Goal: Task Accomplishment & Management: Use online tool/utility

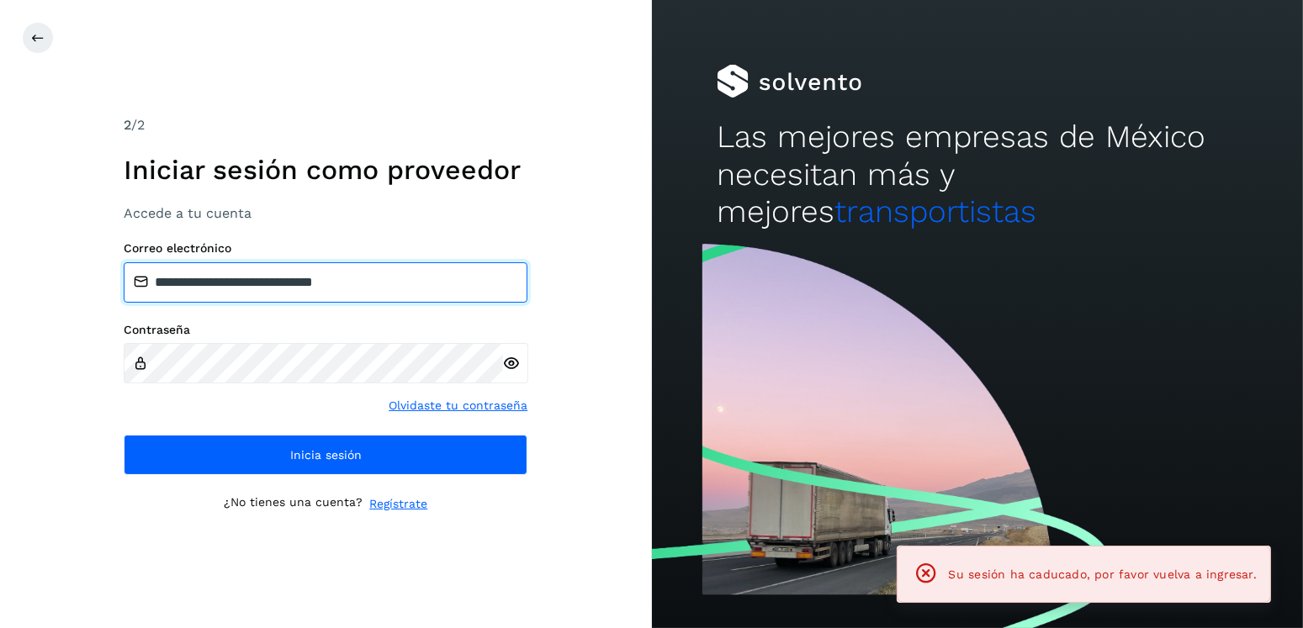
drag, startPoint x: 432, startPoint y: 283, endPoint x: 241, endPoint y: 285, distance: 190.1
click at [241, 285] on input "**********" at bounding box center [326, 282] width 404 height 40
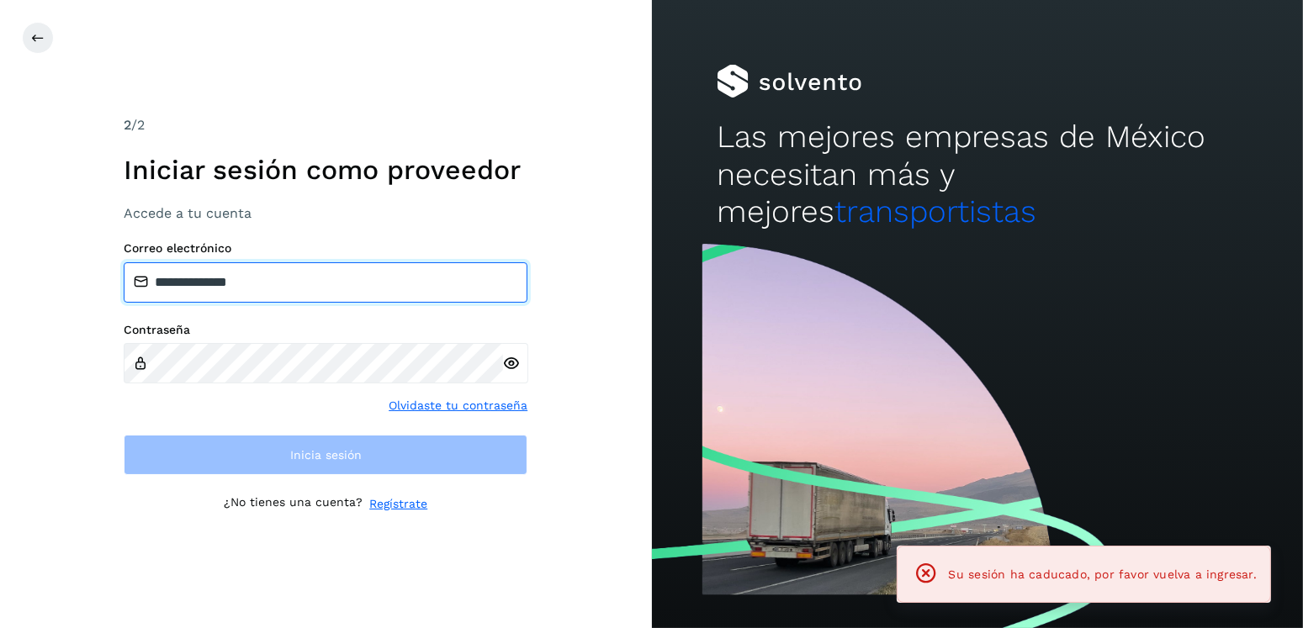
type input "**********"
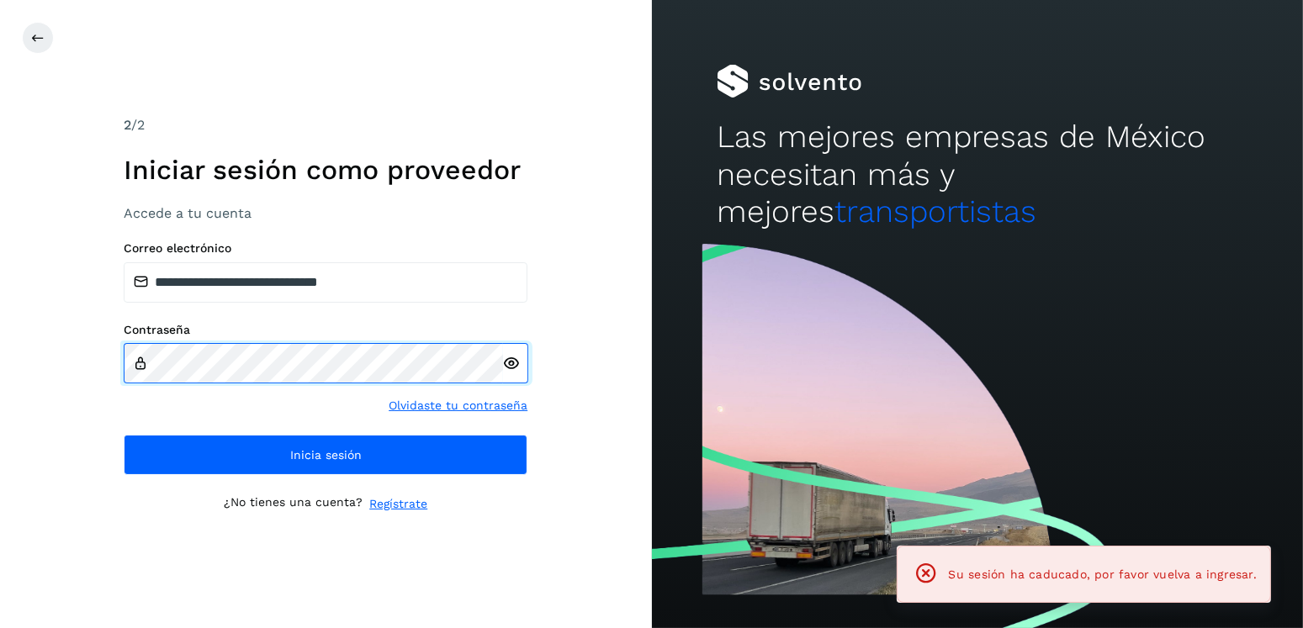
click at [87, 350] on div "**********" at bounding box center [326, 314] width 652 height 628
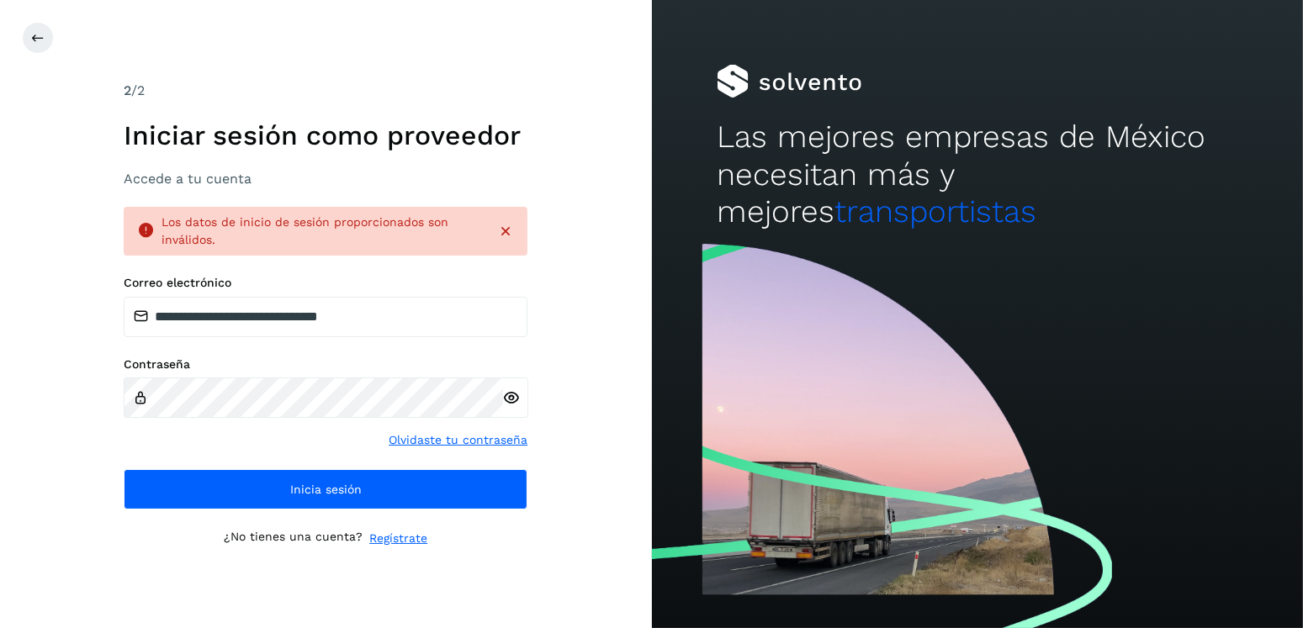
click at [521, 399] on div at bounding box center [515, 398] width 25 height 40
click at [515, 400] on icon at bounding box center [512, 398] width 18 height 18
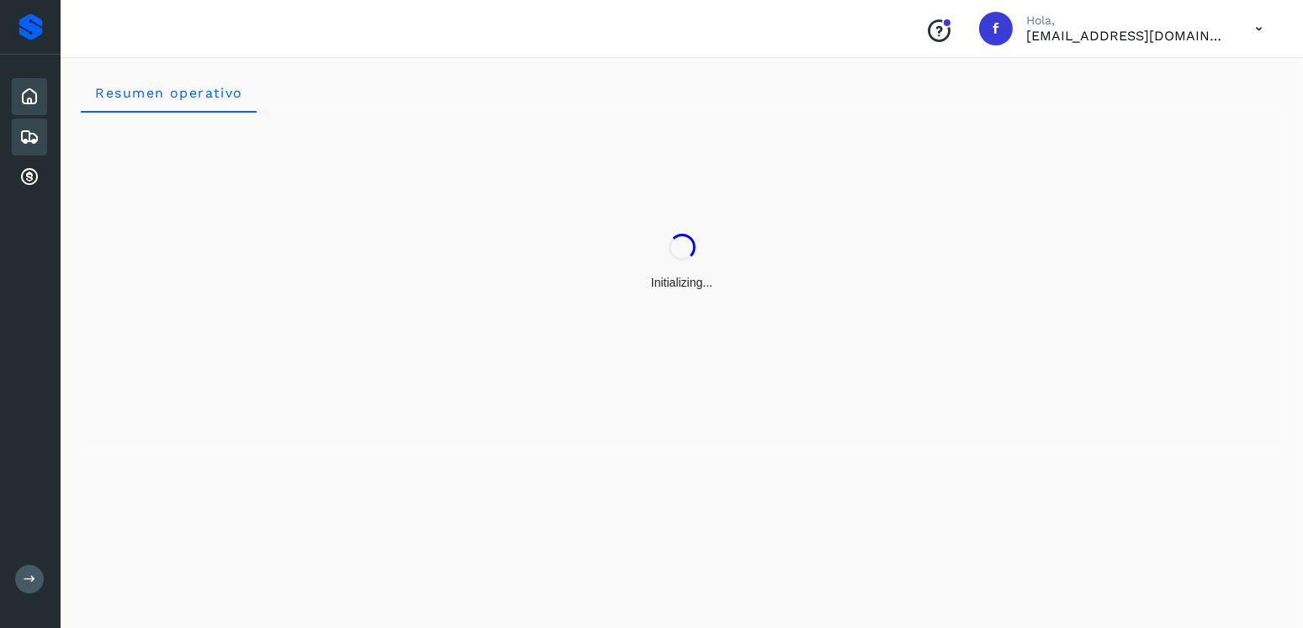
click at [25, 144] on icon at bounding box center [29, 137] width 20 height 20
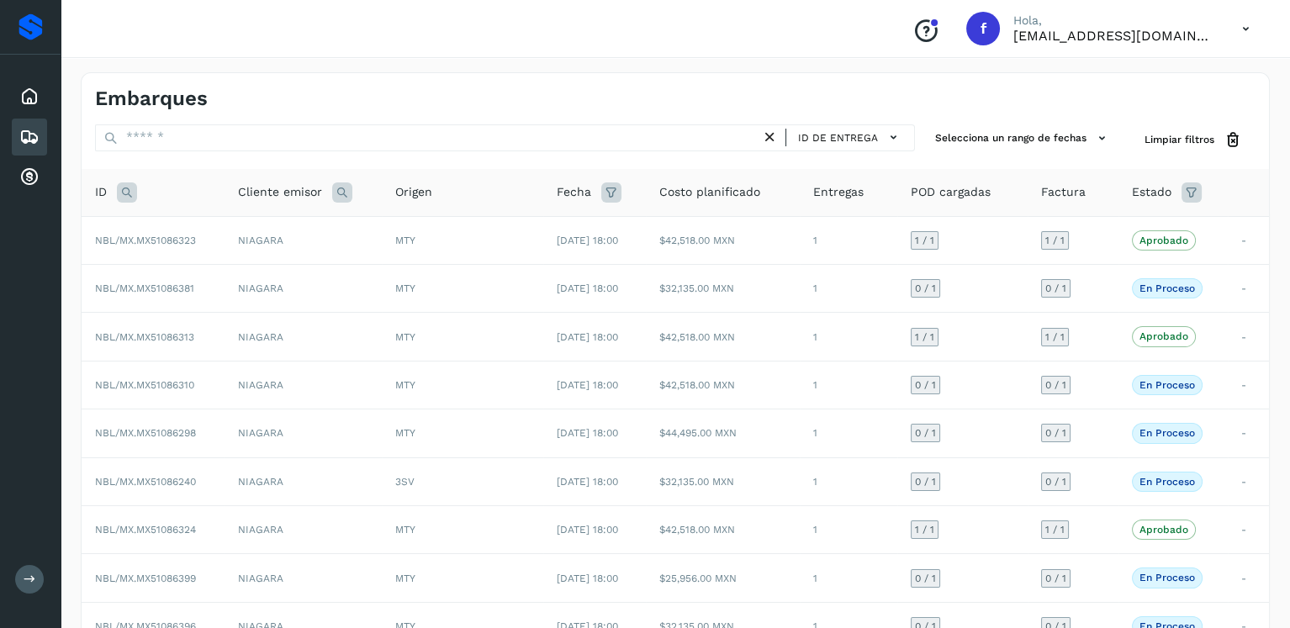
click at [1194, 188] on icon at bounding box center [1192, 193] width 20 height 20
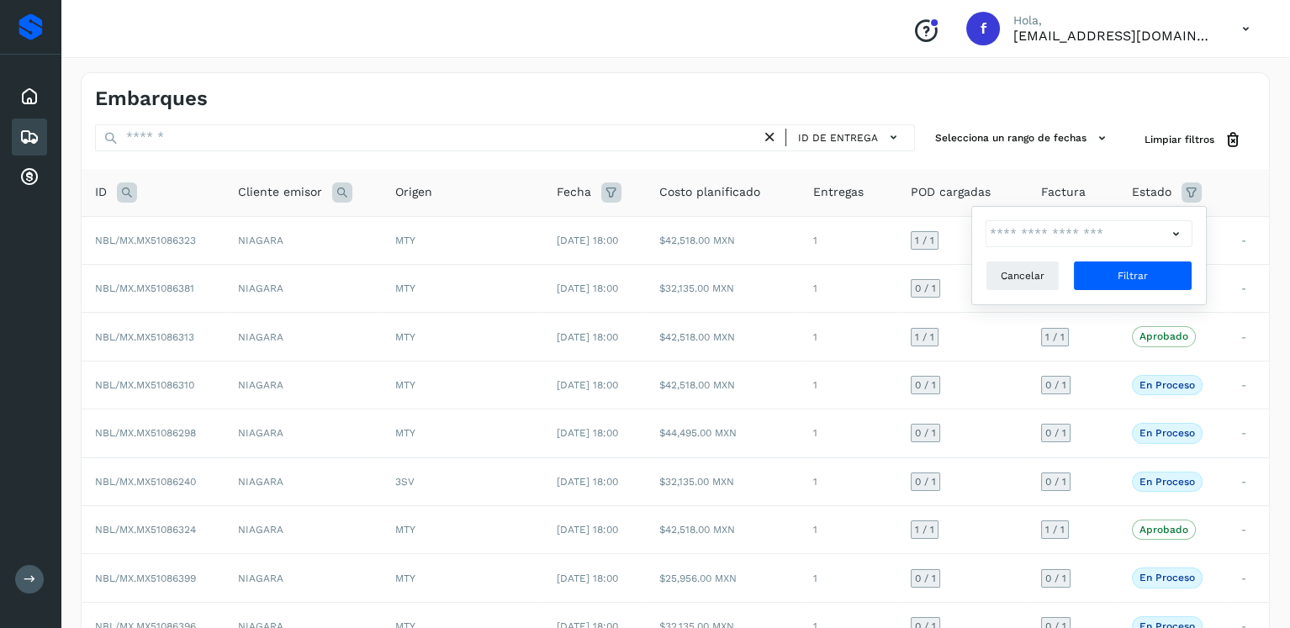
click at [914, 164] on div "ID de entrega Selecciona un rango de fechas Selects date range for when the loa…" at bounding box center [676, 455] width 1188 height 662
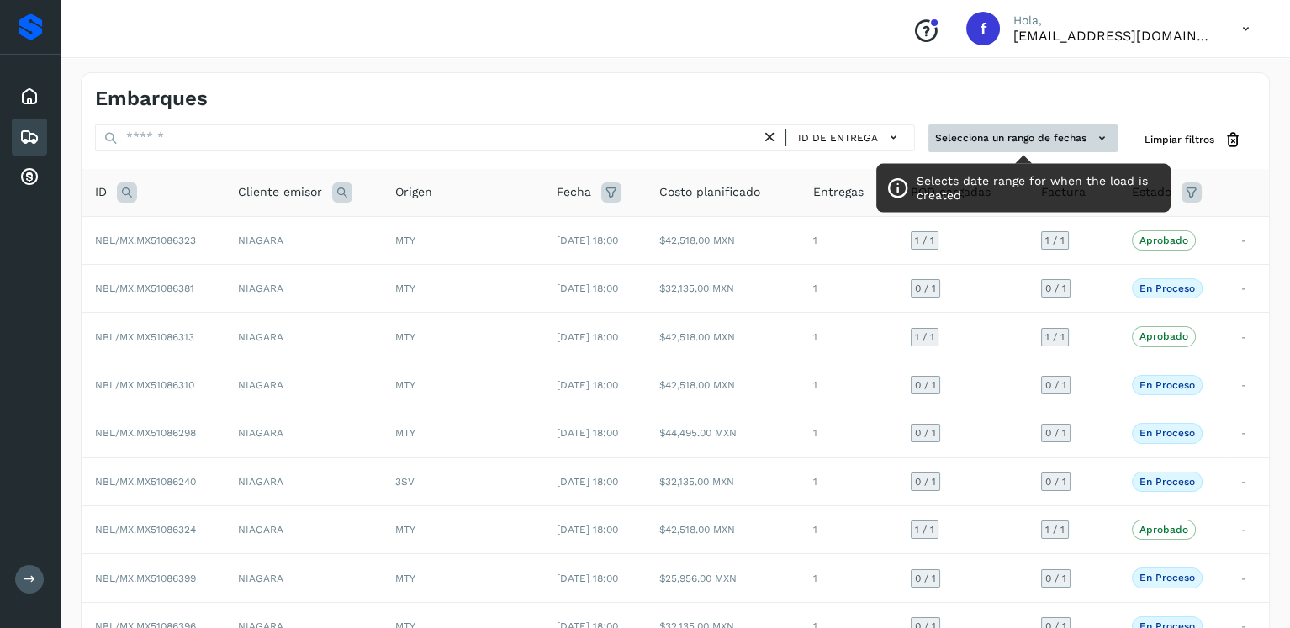
click at [994, 130] on button "Selecciona un rango de fechas" at bounding box center [1023, 138] width 189 height 28
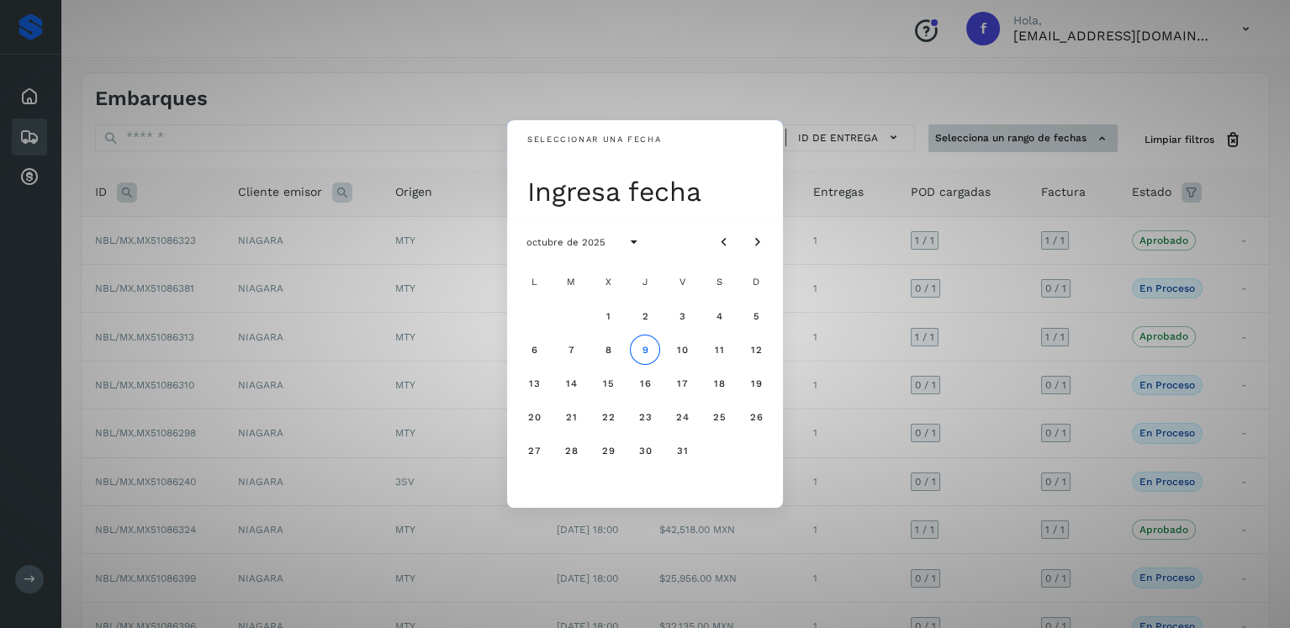
click at [994, 130] on div "Seleccionar una fecha Ingresa fecha octubre de 2025 L M X J V S D 1 2 3 4 5 6 7…" at bounding box center [645, 314] width 1290 height 628
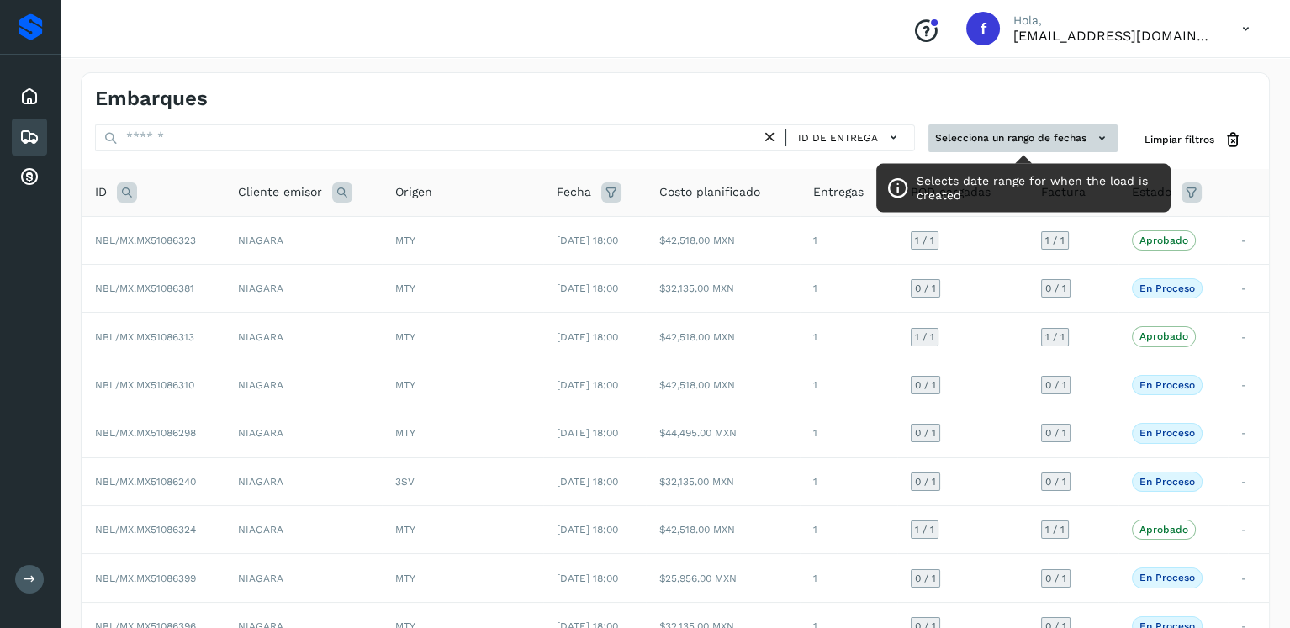
click at [1063, 140] on button "Selecciona un rango de fechas" at bounding box center [1023, 138] width 189 height 28
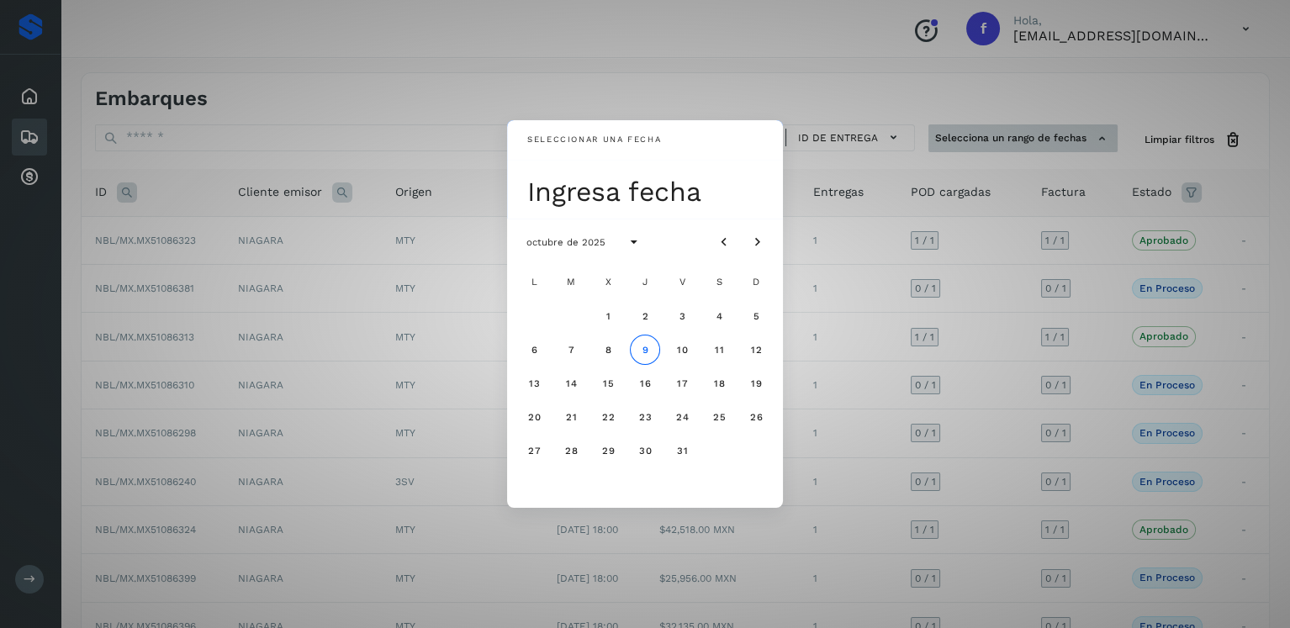
click at [1063, 140] on div "Seleccionar una fecha Ingresa fecha octubre de 2025 L M X J V S D 1 2 3 4 5 6 7…" at bounding box center [645, 314] width 1290 height 628
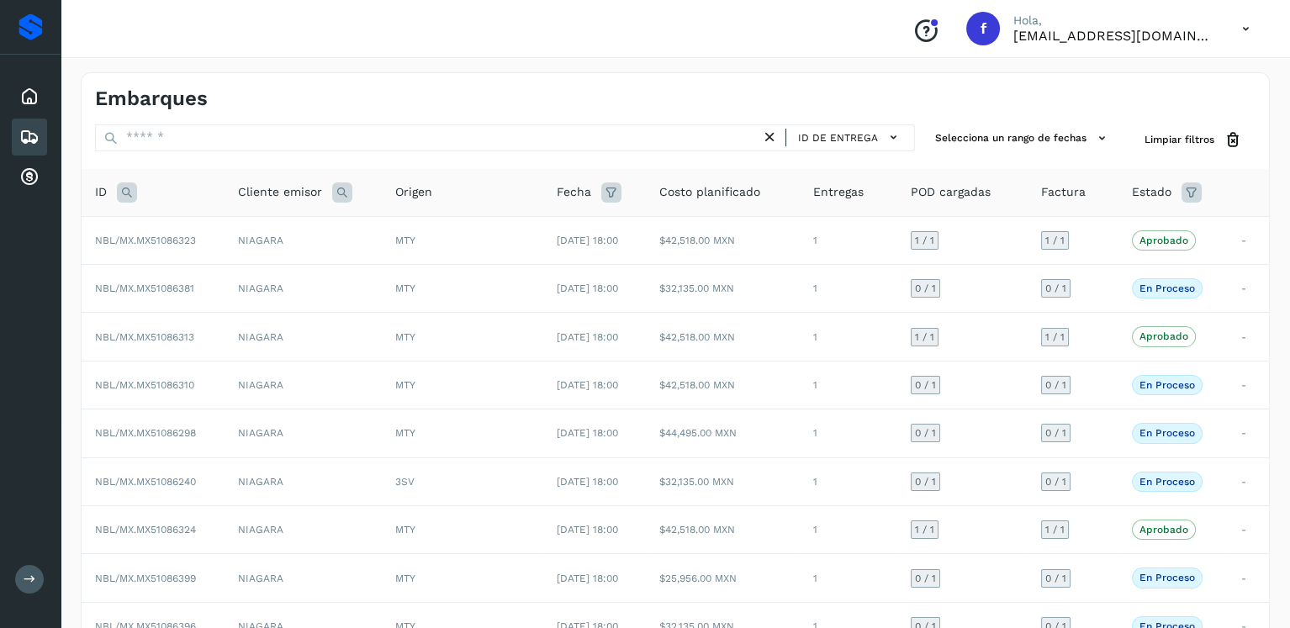
click at [1210, 189] on div "Estado" at bounding box center [1173, 193] width 82 height 20
click at [1202, 189] on icon at bounding box center [1192, 193] width 20 height 20
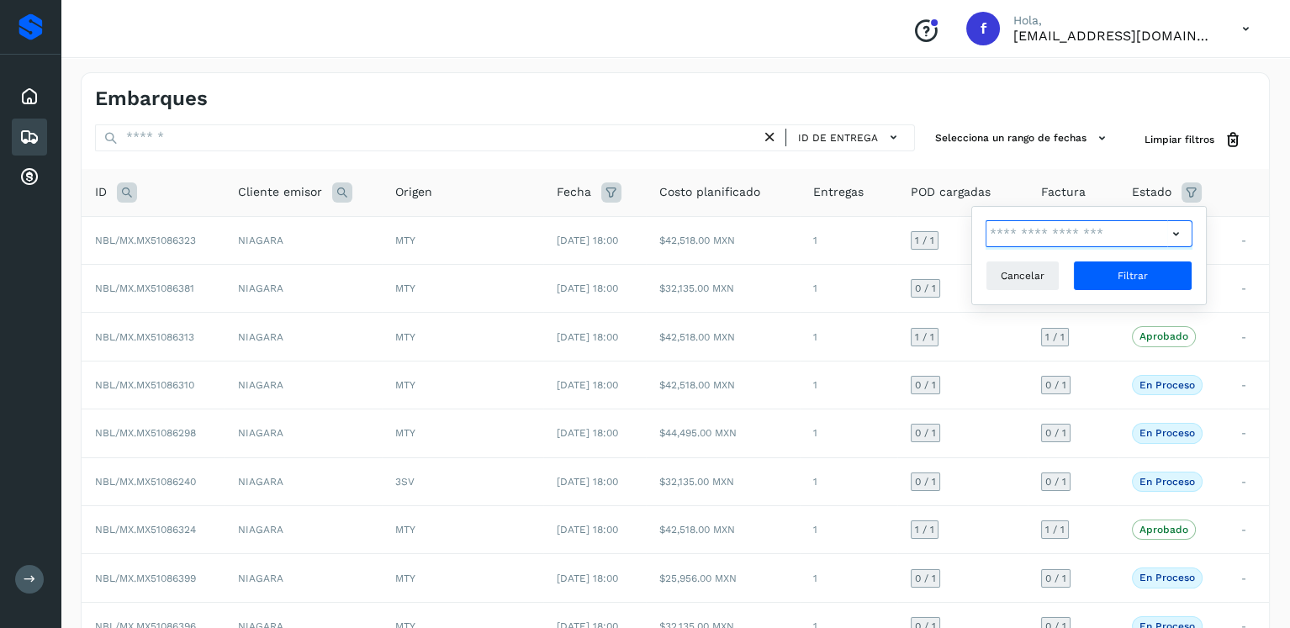
click at [1091, 236] on input "text" at bounding box center [1077, 233] width 182 height 27
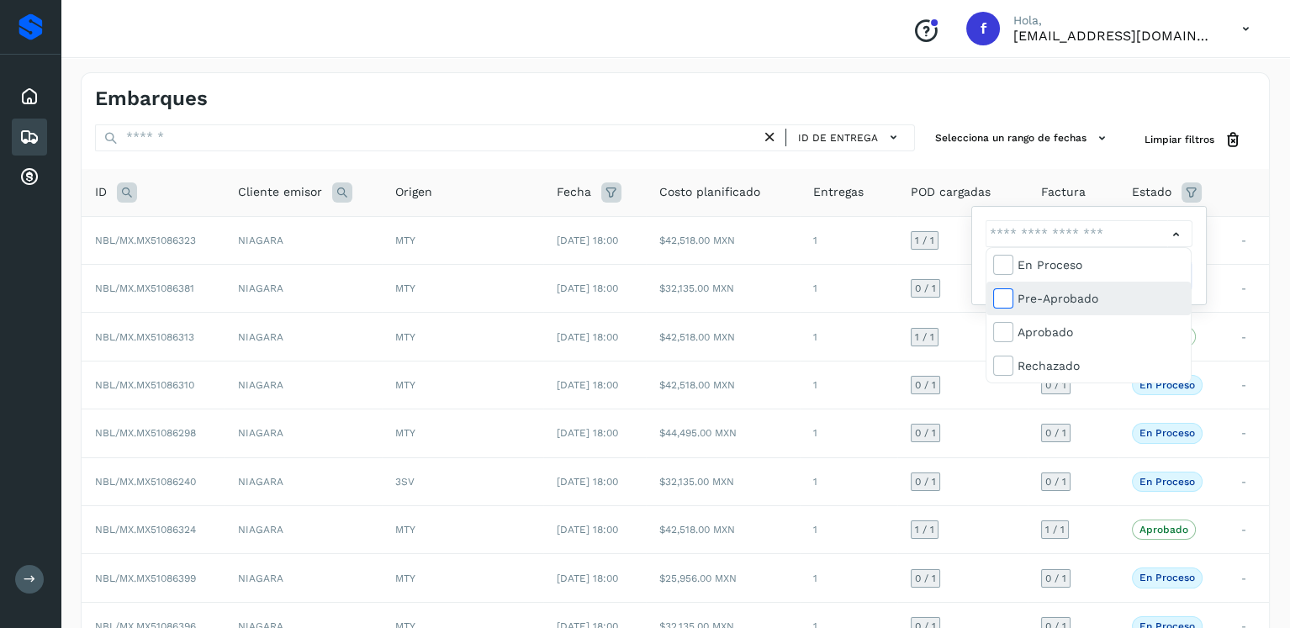
click at [1005, 298] on icon at bounding box center [1002, 297] width 17 height 17
type input "**********"
click at [1005, 298] on icon at bounding box center [1002, 297] width 17 height 17
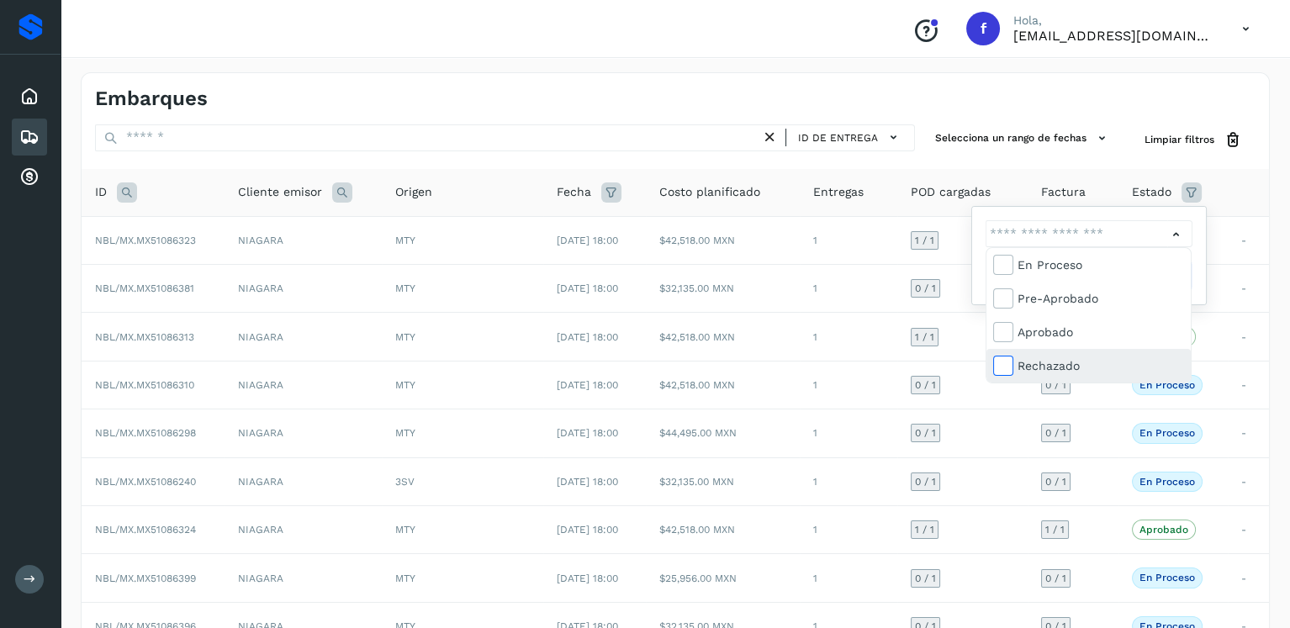
click at [1004, 364] on icon at bounding box center [1002, 365] width 17 height 17
type input "**********"
click at [1250, 173] on div at bounding box center [645, 314] width 1290 height 628
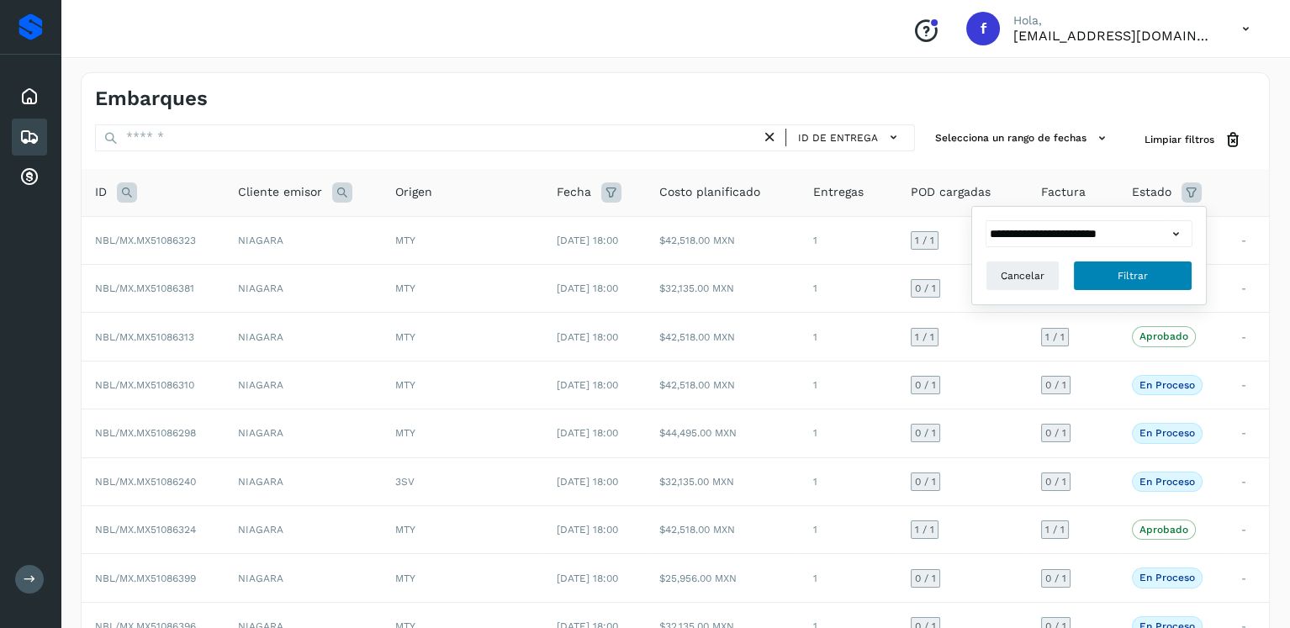
click at [1152, 276] on button "Filtrar" at bounding box center [1132, 276] width 119 height 30
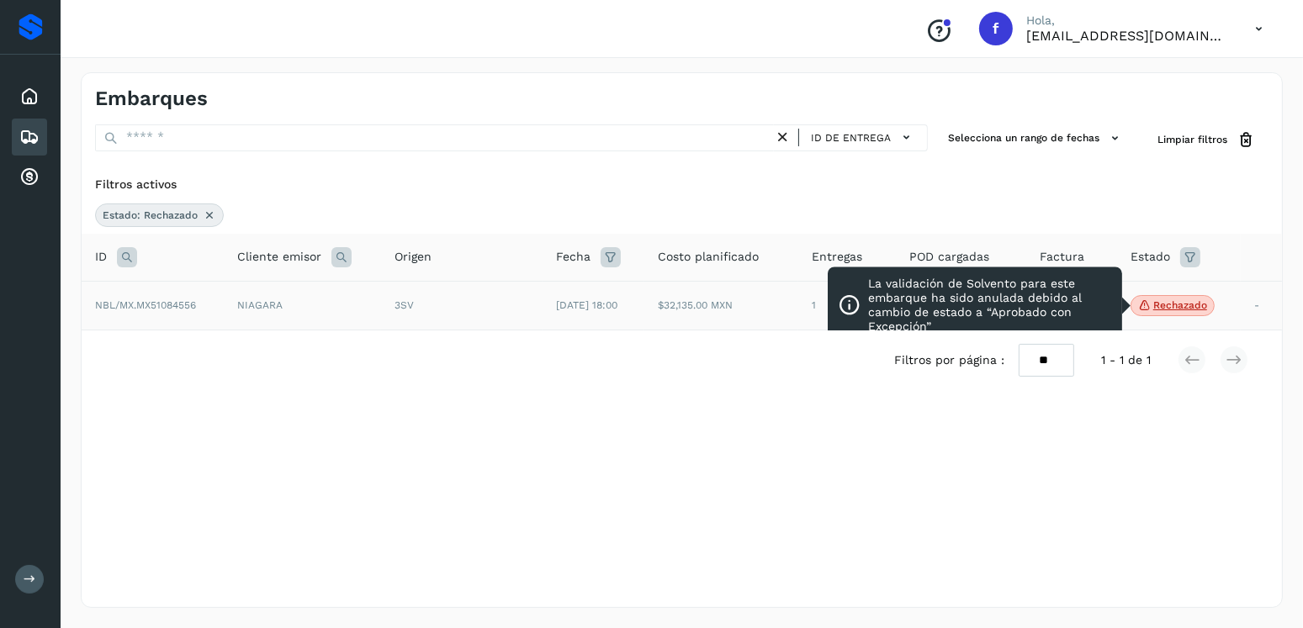
click at [1190, 306] on p "Rechazado" at bounding box center [1180, 305] width 54 height 12
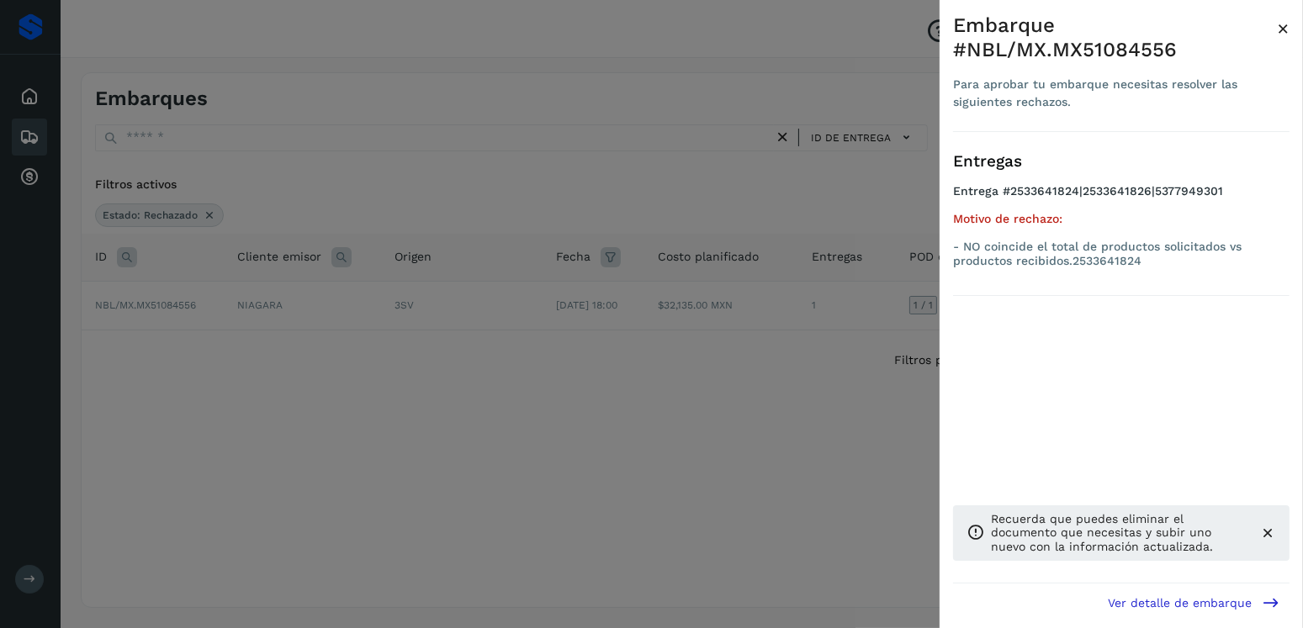
click at [722, 193] on div at bounding box center [651, 314] width 1303 height 628
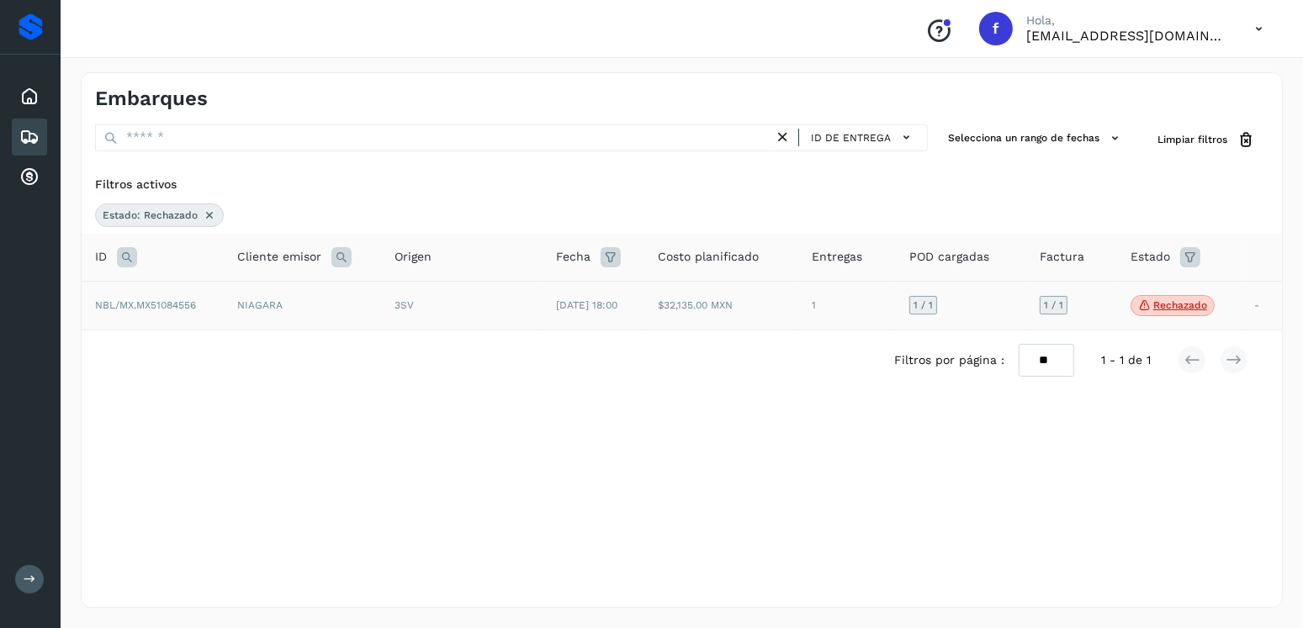
click at [1162, 303] on p "Rechazado" at bounding box center [1180, 305] width 54 height 12
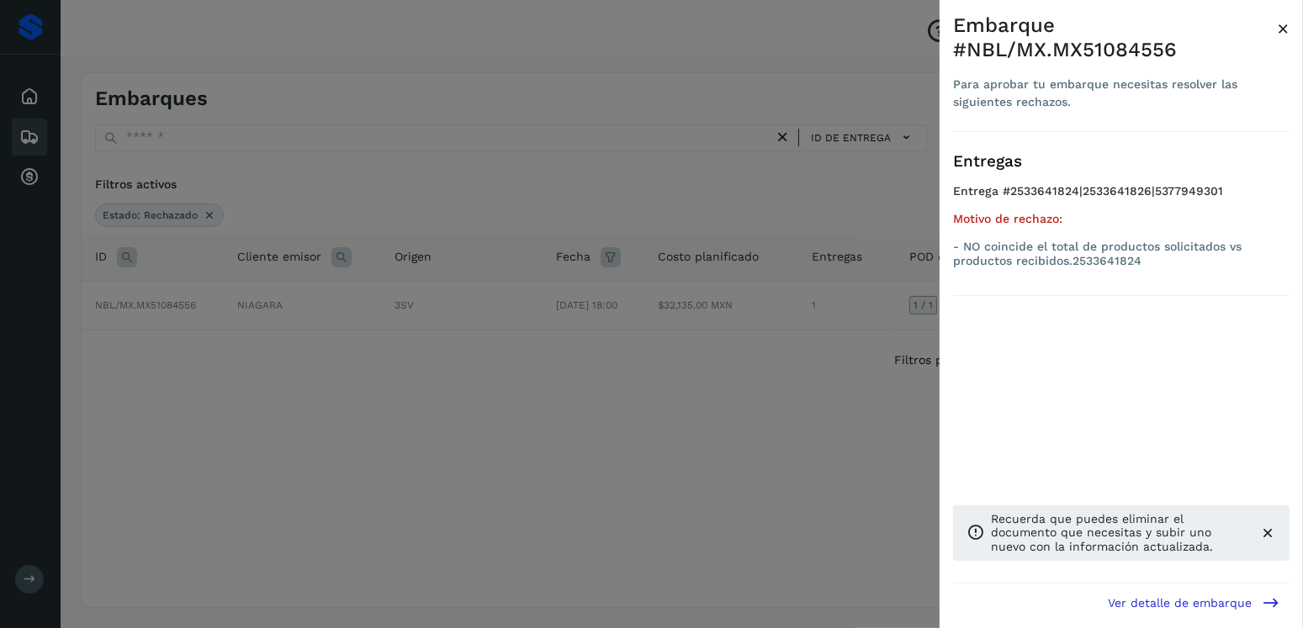
click at [782, 167] on div at bounding box center [651, 314] width 1303 height 628
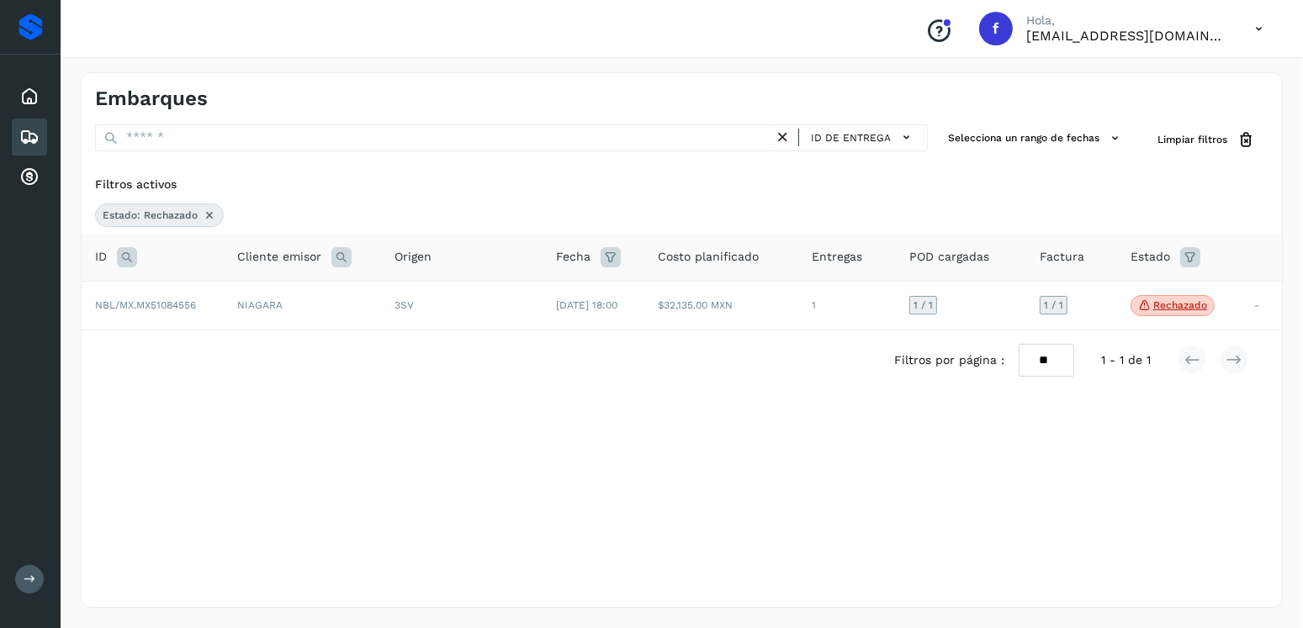
click at [1200, 252] on icon at bounding box center [1190, 257] width 20 height 20
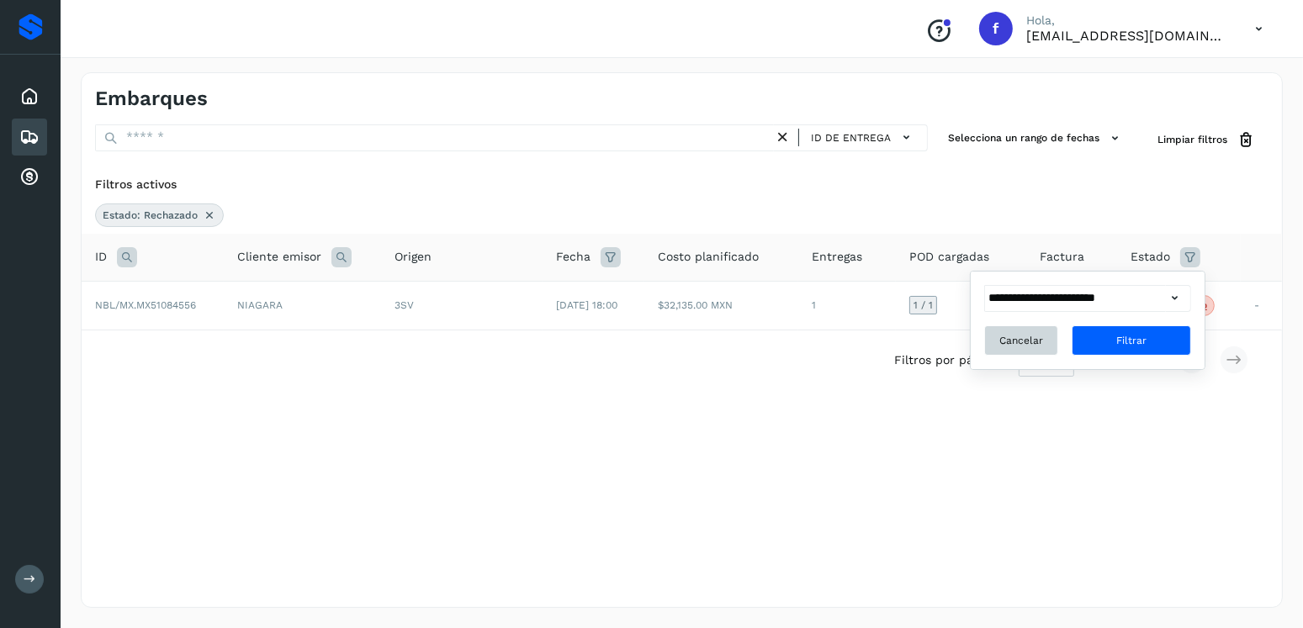
click at [1024, 334] on span "Cancelar" at bounding box center [1021, 340] width 44 height 15
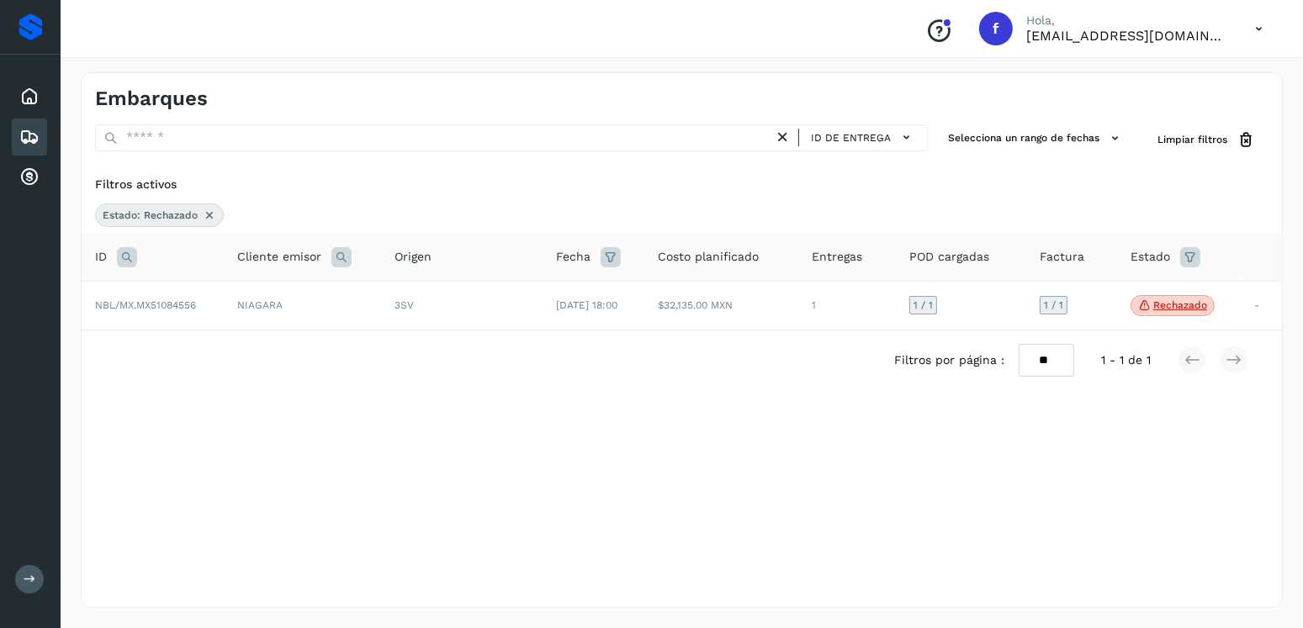
click at [1189, 257] on icon at bounding box center [1190, 257] width 20 height 20
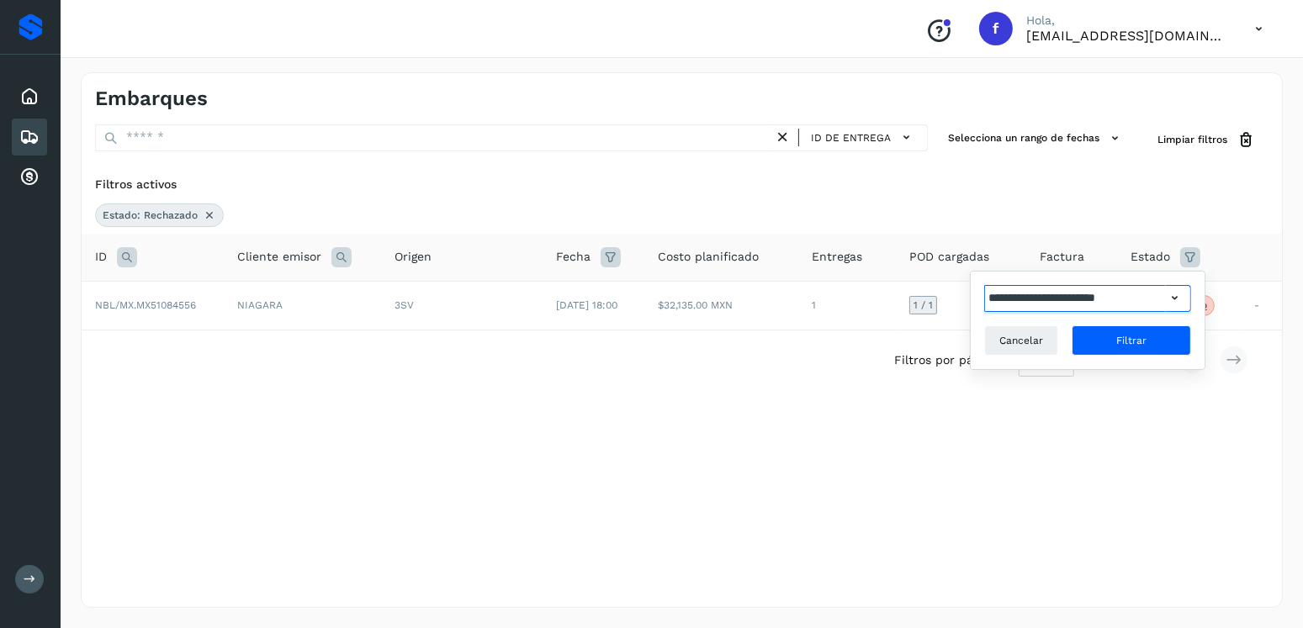
click at [1094, 294] on input "**********" at bounding box center [1075, 298] width 182 height 27
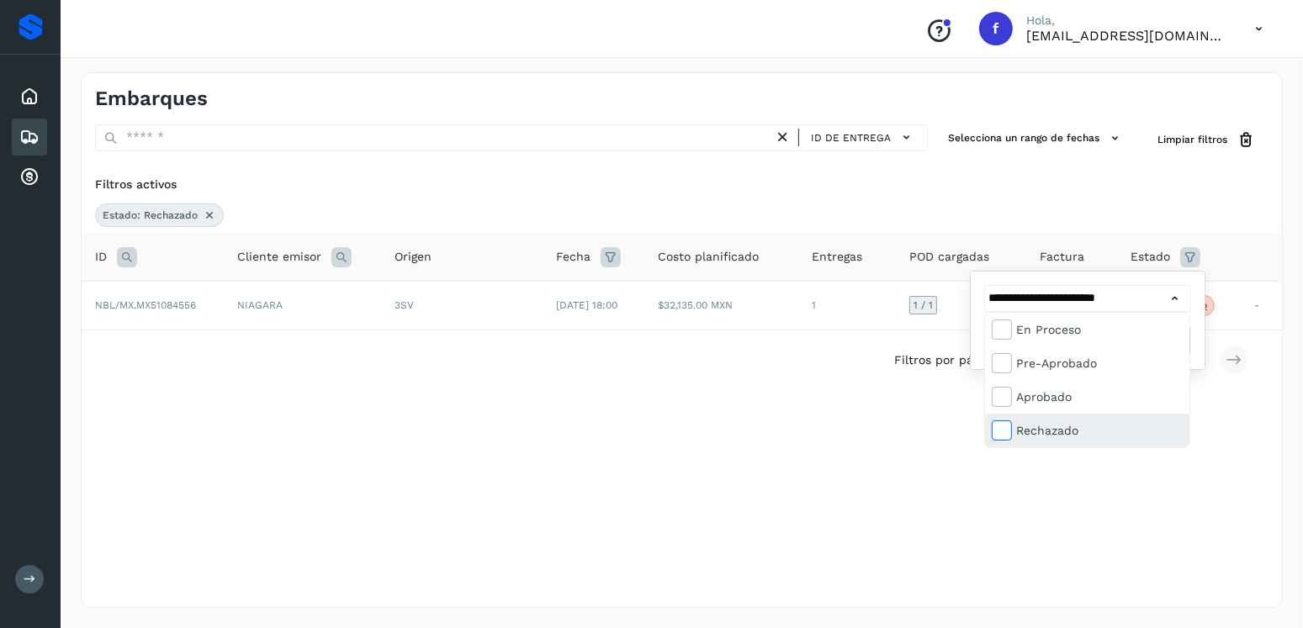
click at [998, 436] on icon at bounding box center [1001, 429] width 17 height 17
click at [525, 179] on div at bounding box center [651, 314] width 1303 height 628
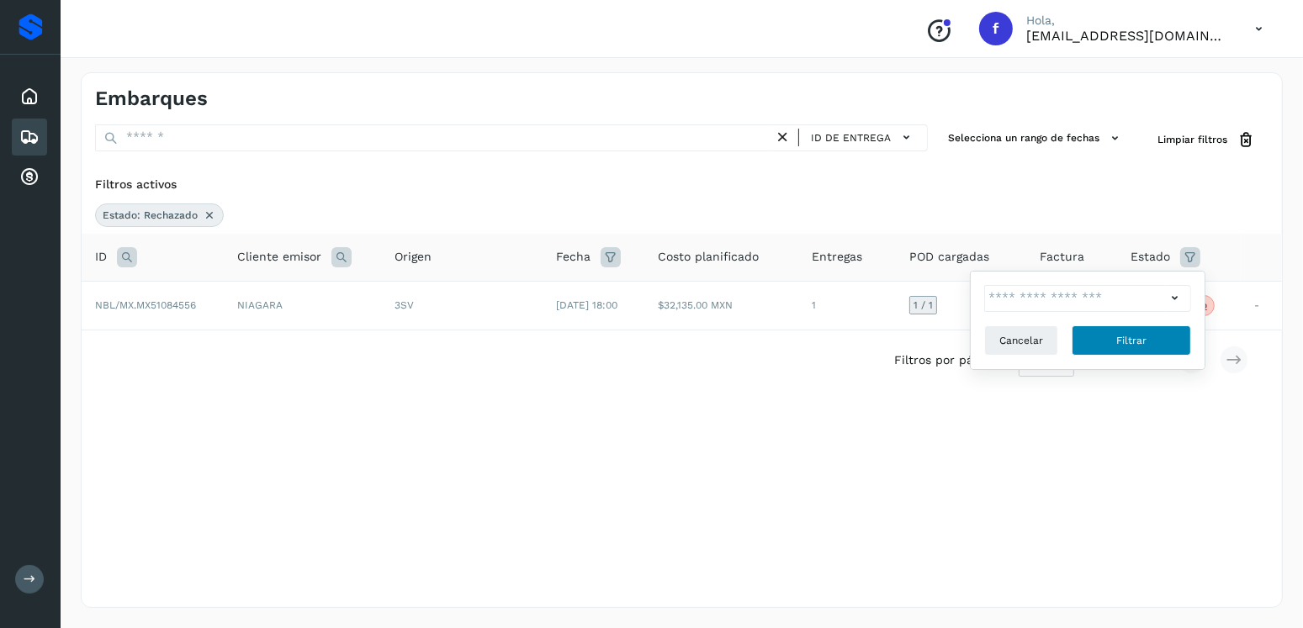
click at [1125, 333] on span "Filtrar" at bounding box center [1131, 340] width 30 height 15
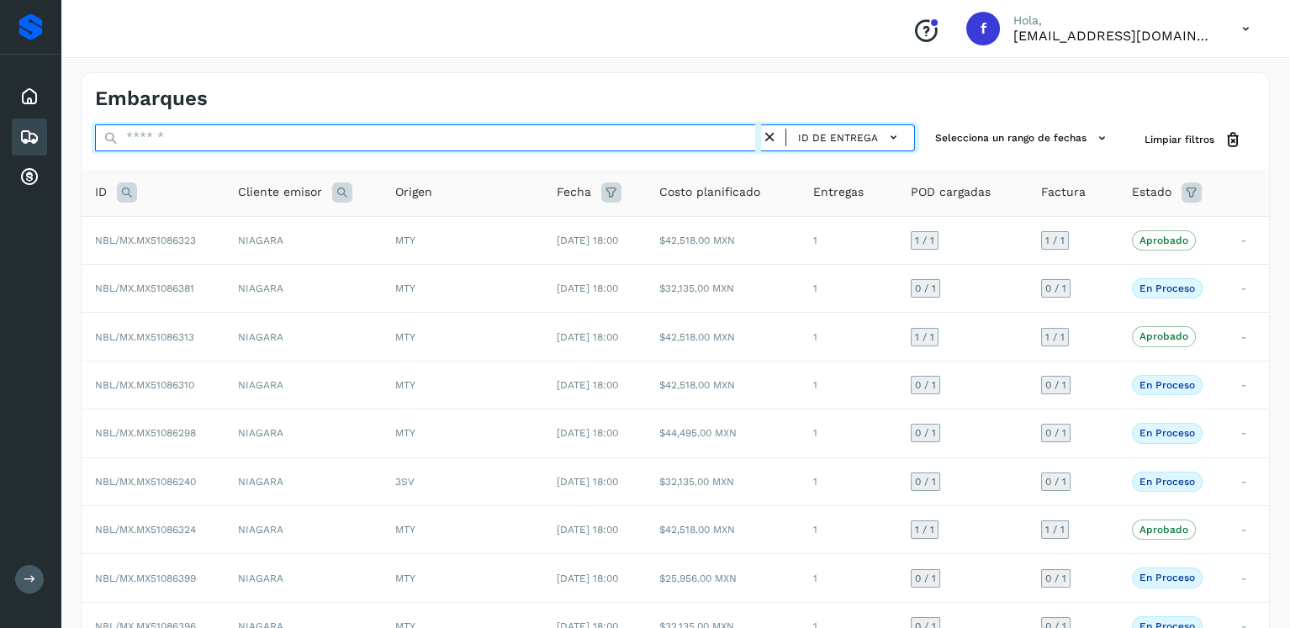
click at [284, 130] on input "text" at bounding box center [428, 137] width 666 height 27
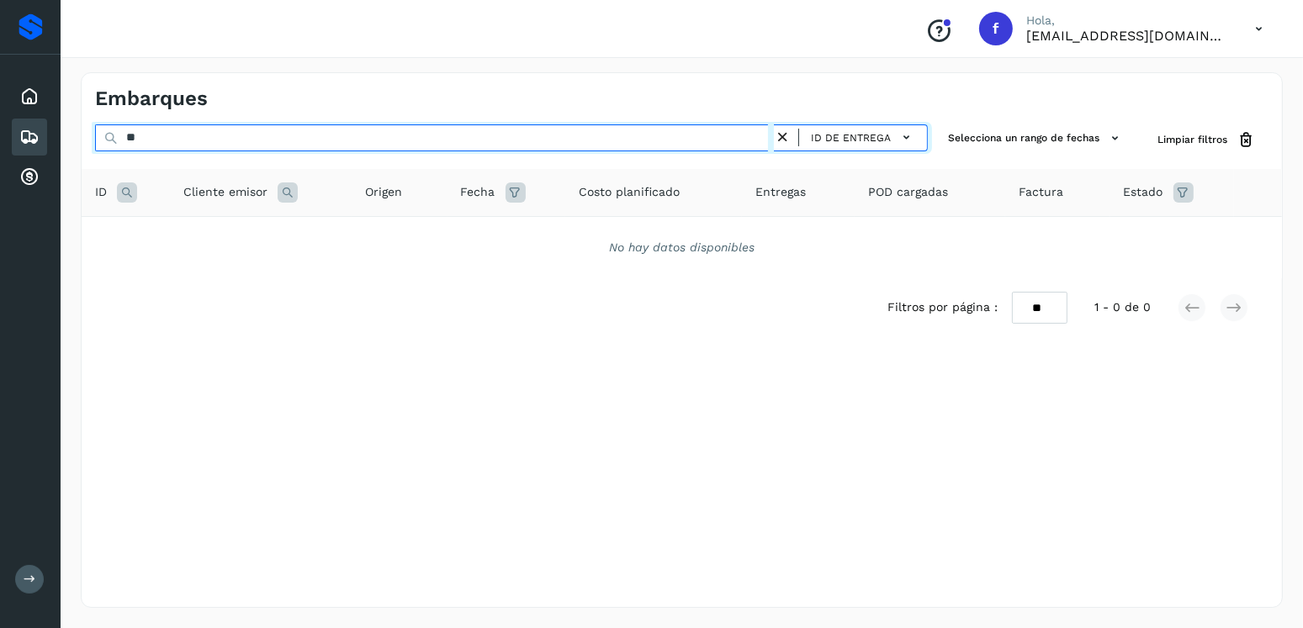
type input "*"
type input "********"
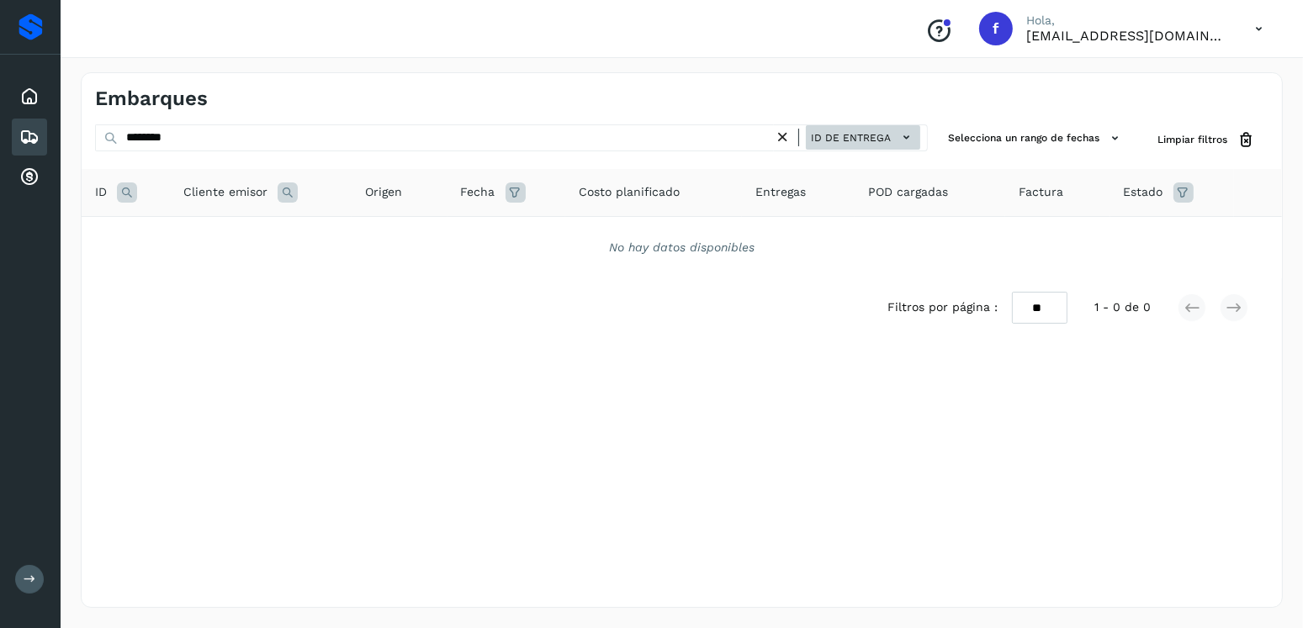
click at [845, 137] on span "ID de entrega" at bounding box center [851, 137] width 80 height 15
click at [856, 158] on div "ID de entrega" at bounding box center [819, 167] width 200 height 32
click at [908, 135] on icon at bounding box center [907, 138] width 18 height 18
click at [785, 138] on div at bounding box center [651, 314] width 1303 height 628
click at [785, 135] on icon at bounding box center [783, 138] width 18 height 18
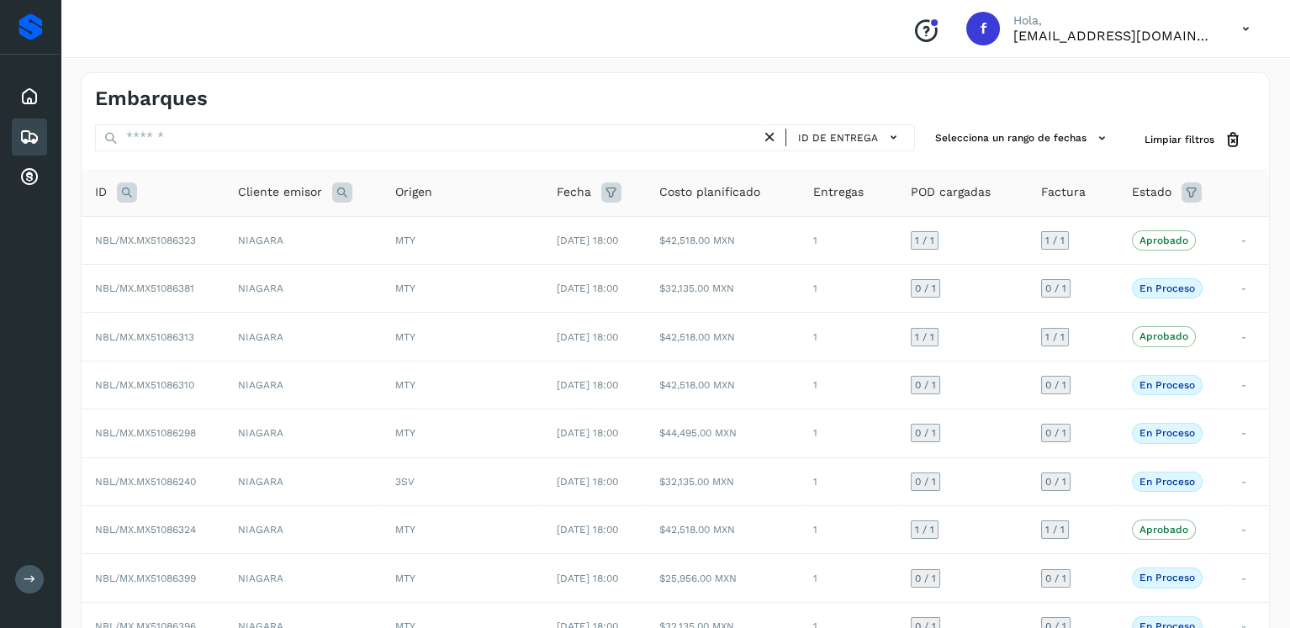
click at [126, 190] on icon at bounding box center [127, 193] width 20 height 20
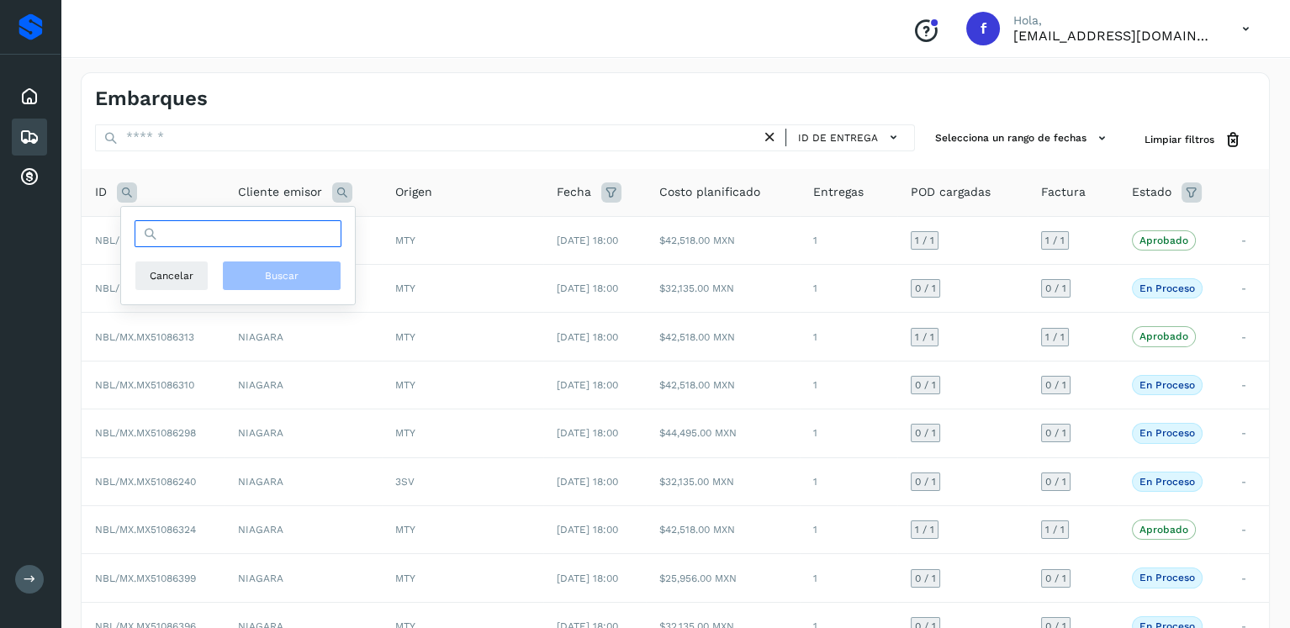
click at [231, 230] on input "text" at bounding box center [238, 233] width 207 height 27
type input "********"
click at [277, 284] on button "Buscar" at bounding box center [281, 276] width 119 height 30
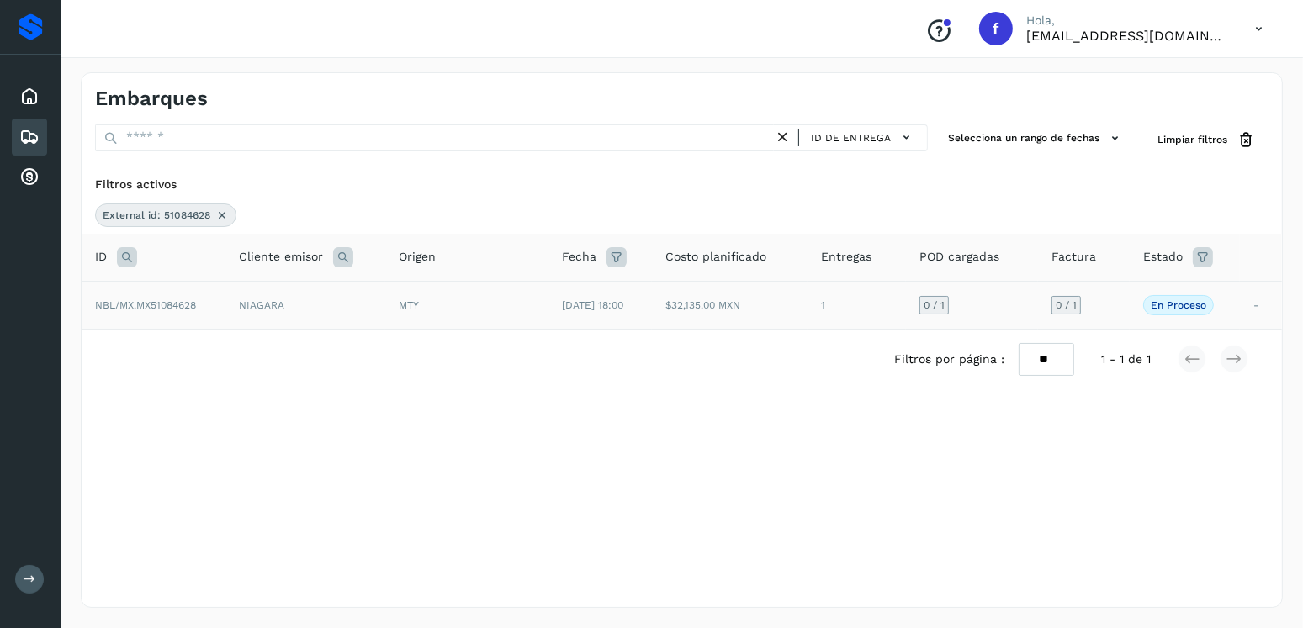
click at [412, 300] on span "MTY" at bounding box center [409, 305] width 20 height 12
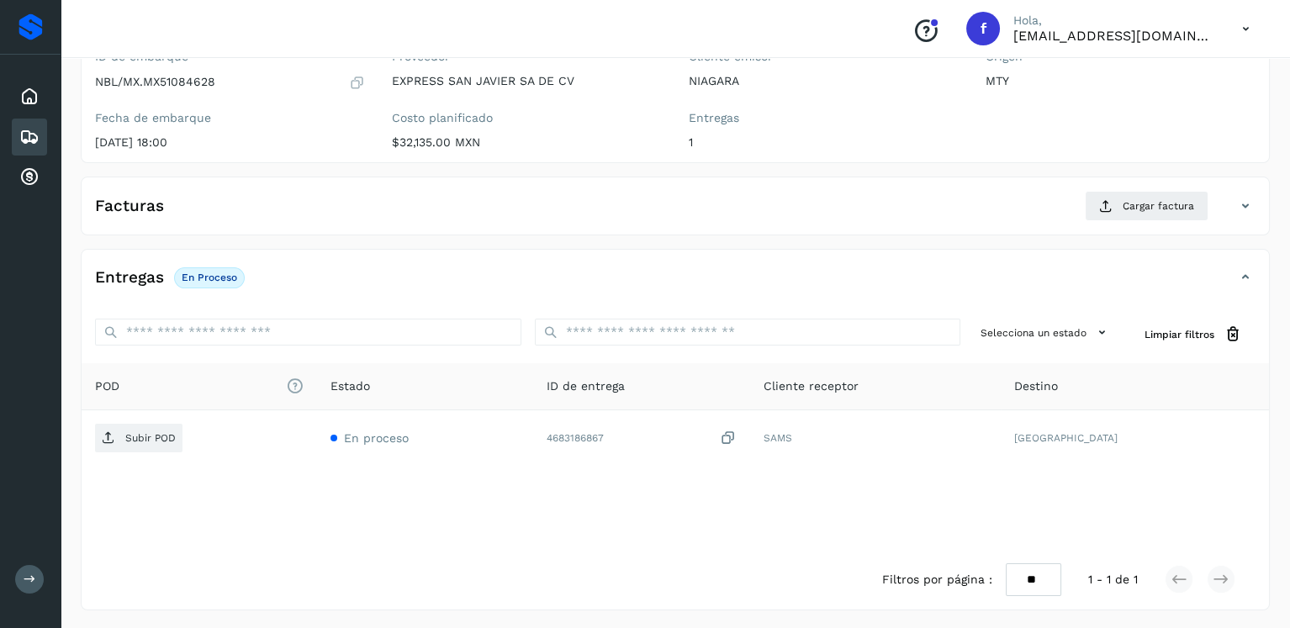
scroll to position [2, 0]
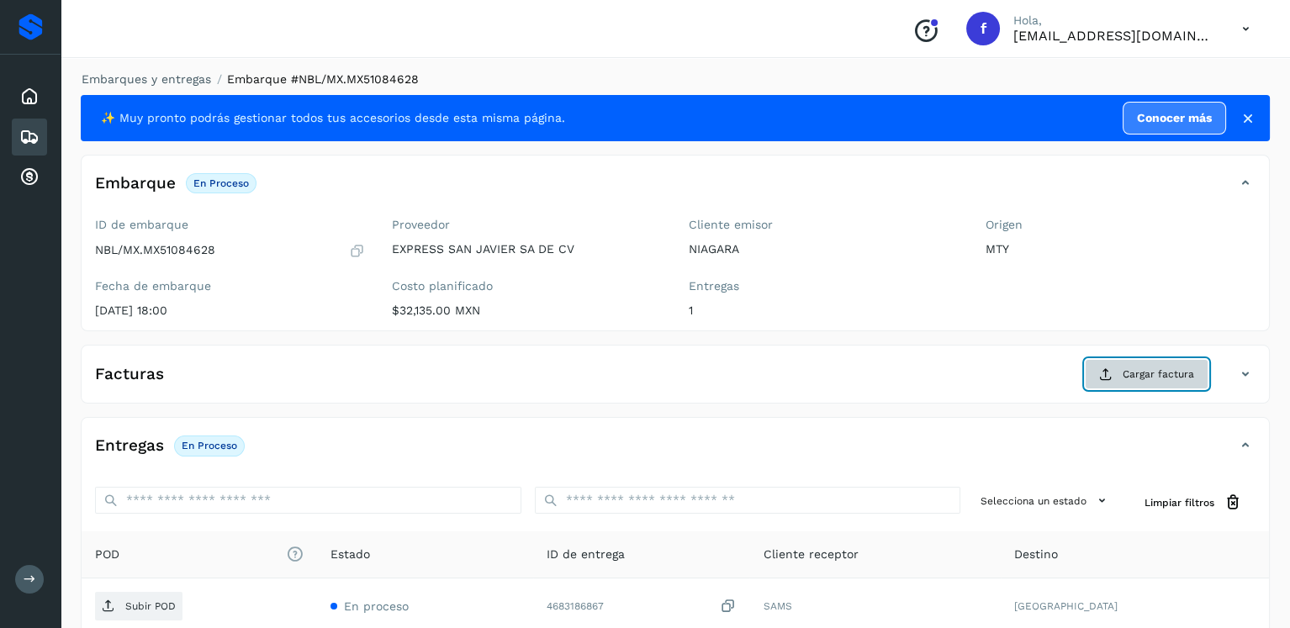
click at [1124, 385] on button "Cargar factura" at bounding box center [1147, 374] width 124 height 30
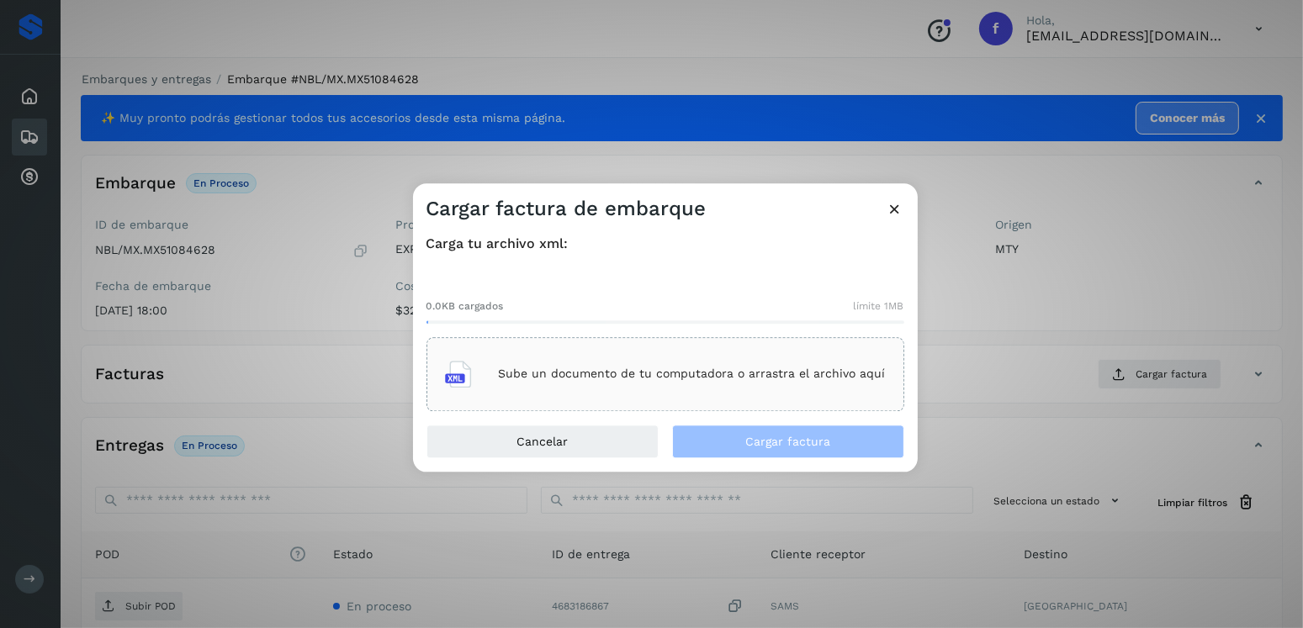
click at [683, 382] on div "Sube un documento de tu computadora o arrastra el archivo aquí" at bounding box center [665, 374] width 441 height 45
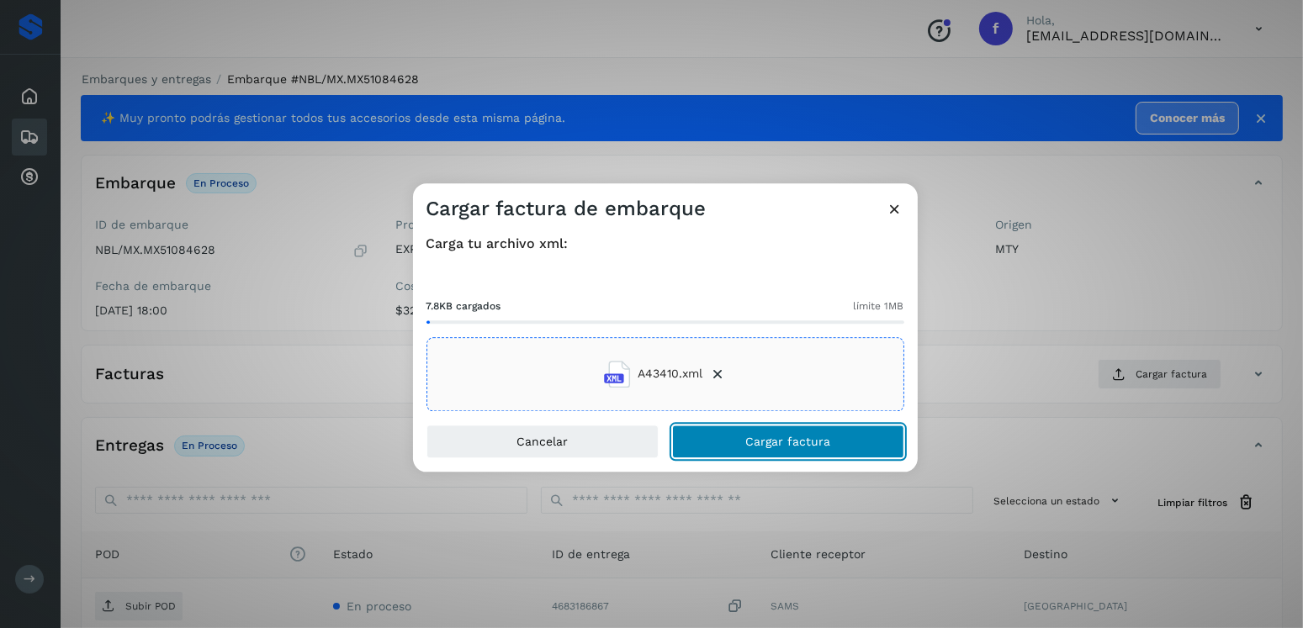
click at [823, 445] on span "Cargar factura" at bounding box center [787, 442] width 85 height 12
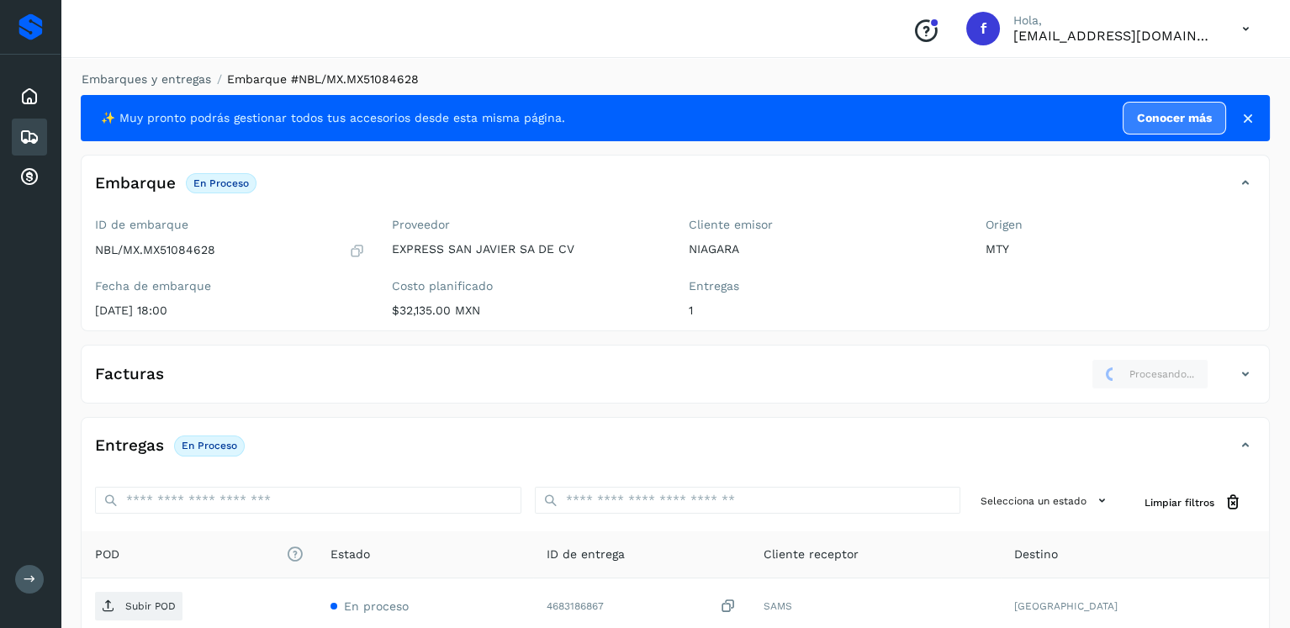
scroll to position [170, 0]
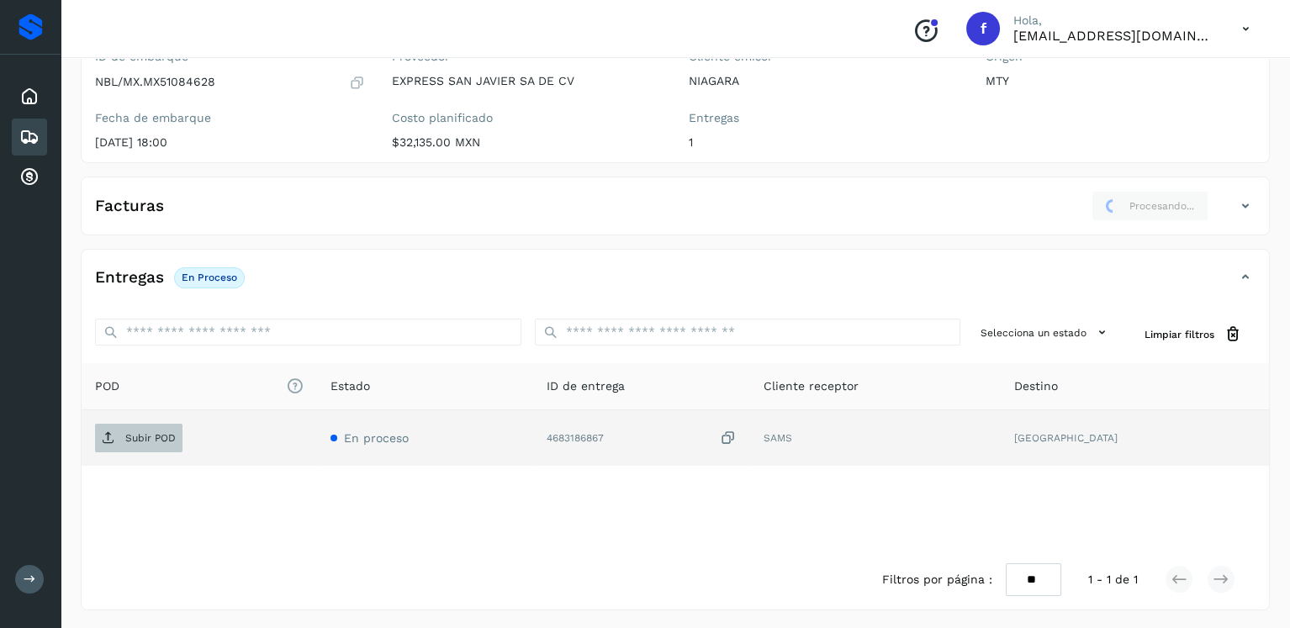
click at [151, 426] on span "Subir POD" at bounding box center [138, 438] width 87 height 27
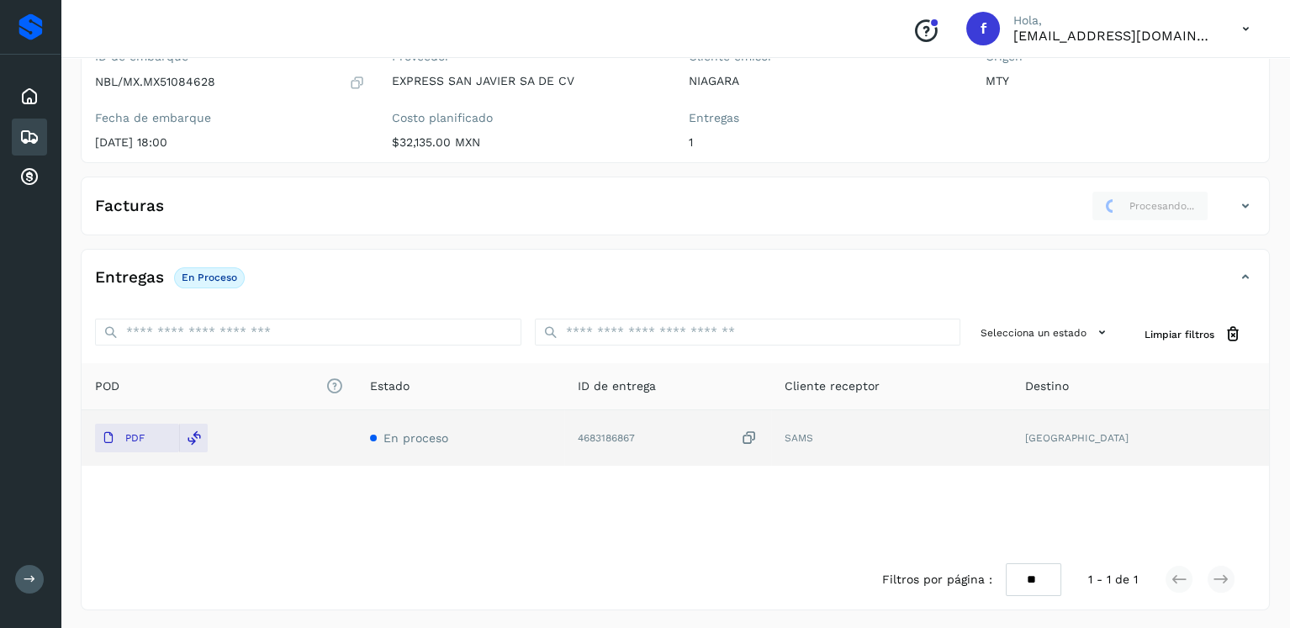
click at [585, 224] on div "Facturas Procesando..." at bounding box center [676, 213] width 1188 height 44
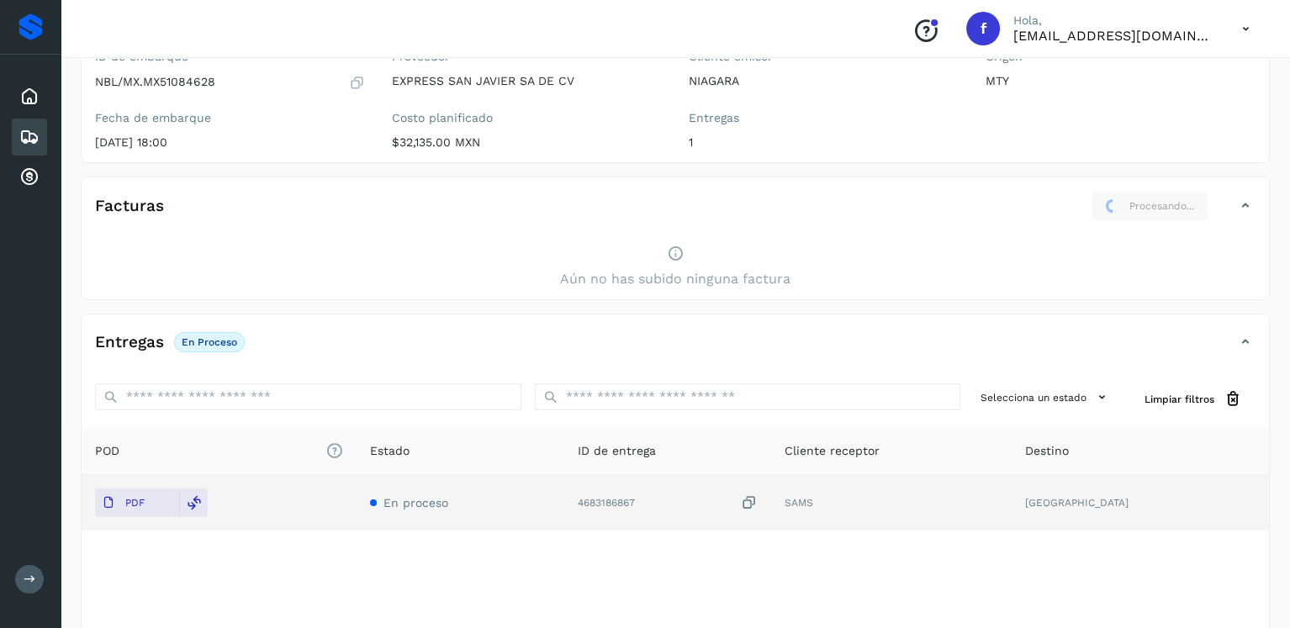
click at [674, 252] on icon at bounding box center [675, 254] width 17 height 18
click at [1258, 204] on div "Facturas Procesando..." at bounding box center [676, 213] width 1188 height 44
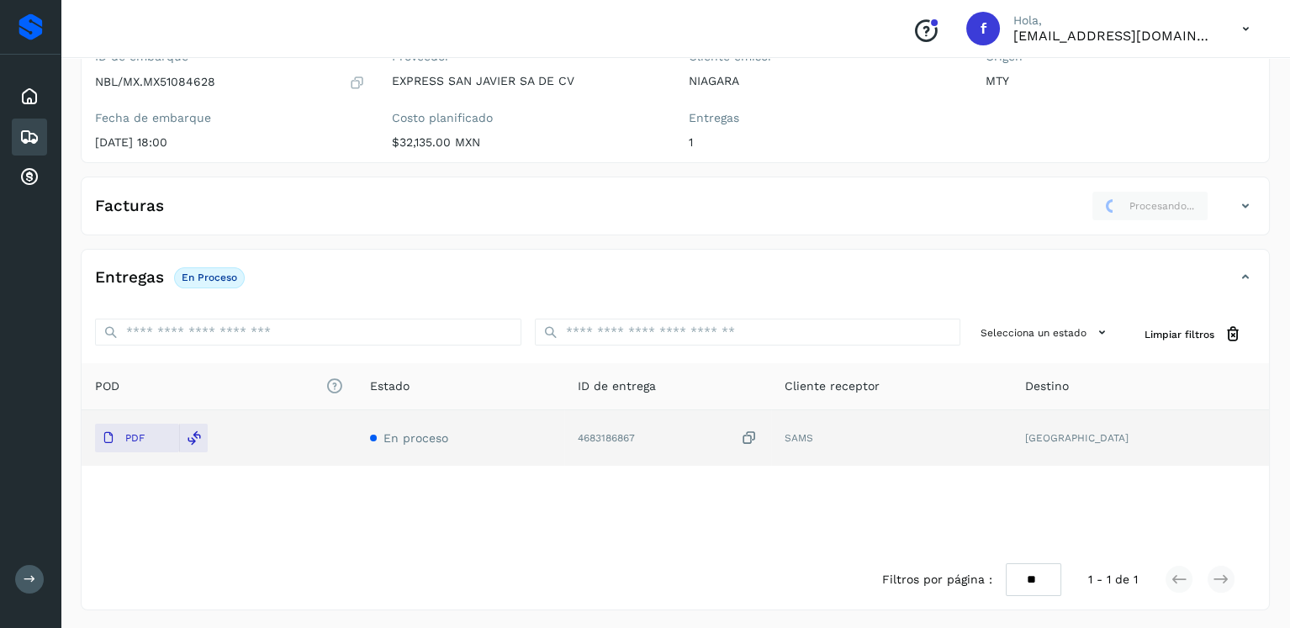
click at [1258, 204] on div "Facturas Procesando..." at bounding box center [676, 213] width 1188 height 44
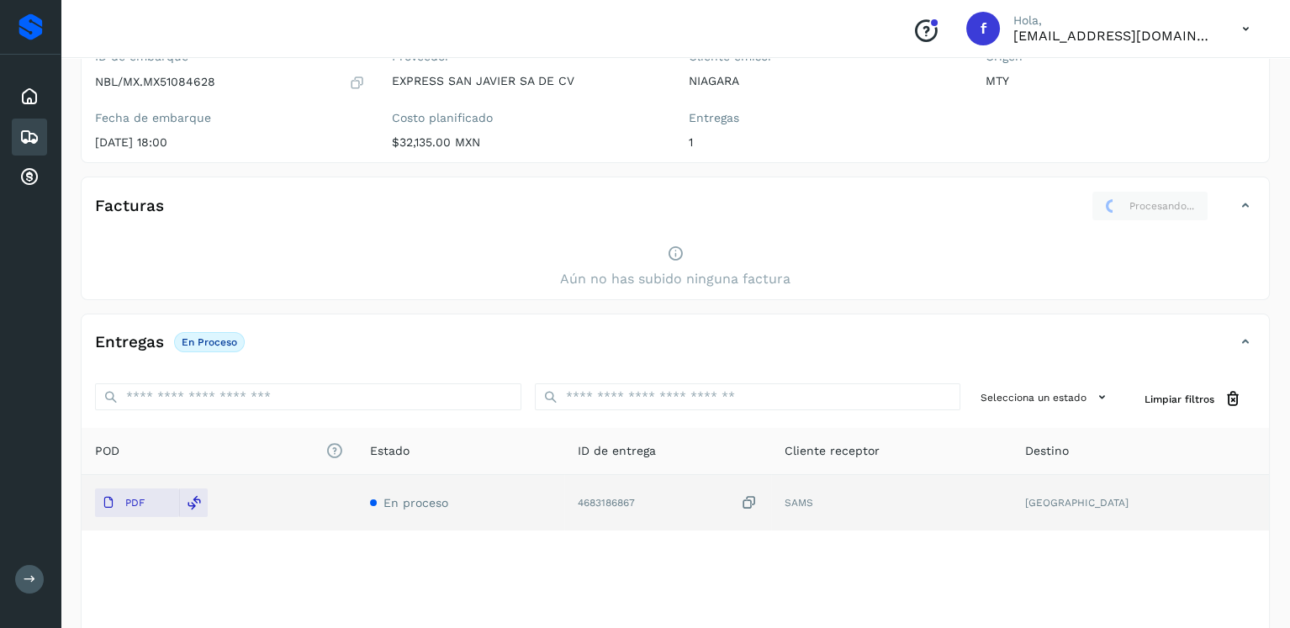
click at [19, 144] on icon at bounding box center [29, 137] width 20 height 20
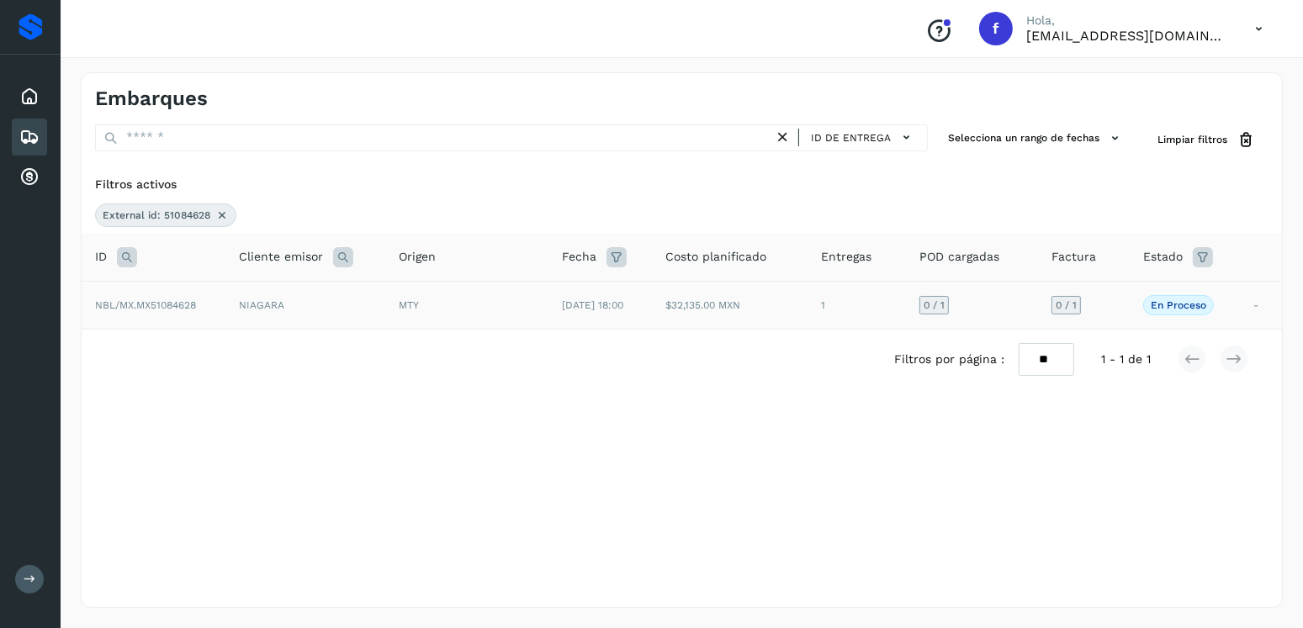
click at [645, 305] on td "[DATE] 18:00" at bounding box center [599, 305] width 103 height 48
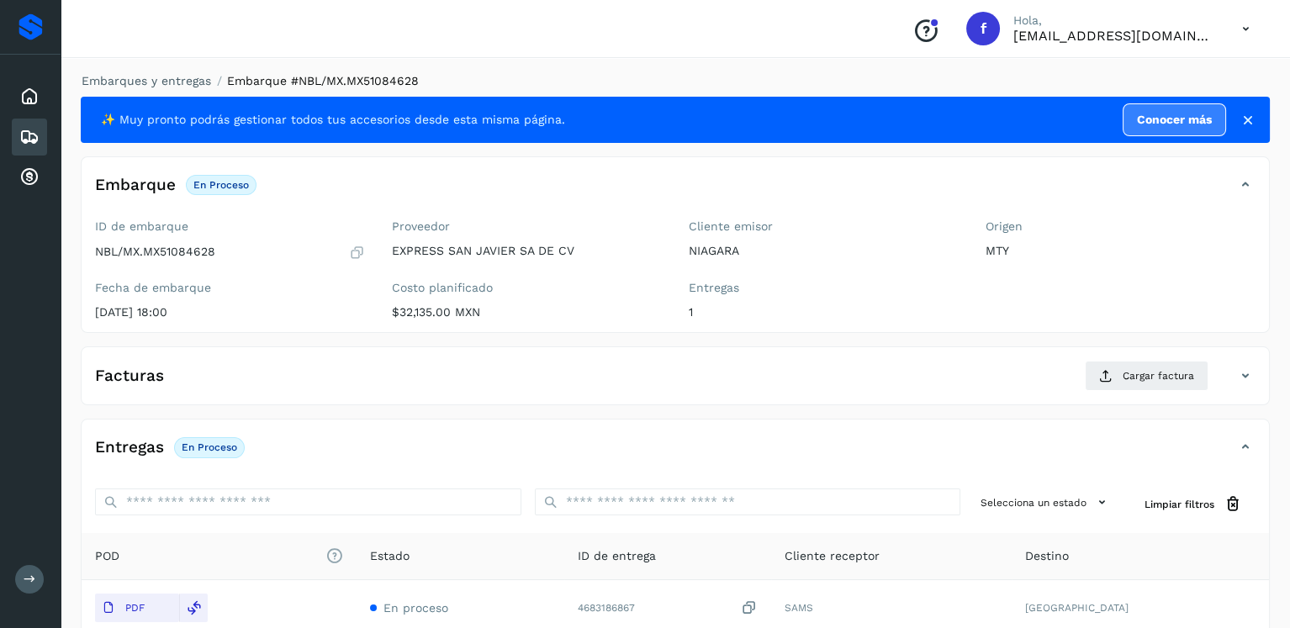
scroll to position [170, 0]
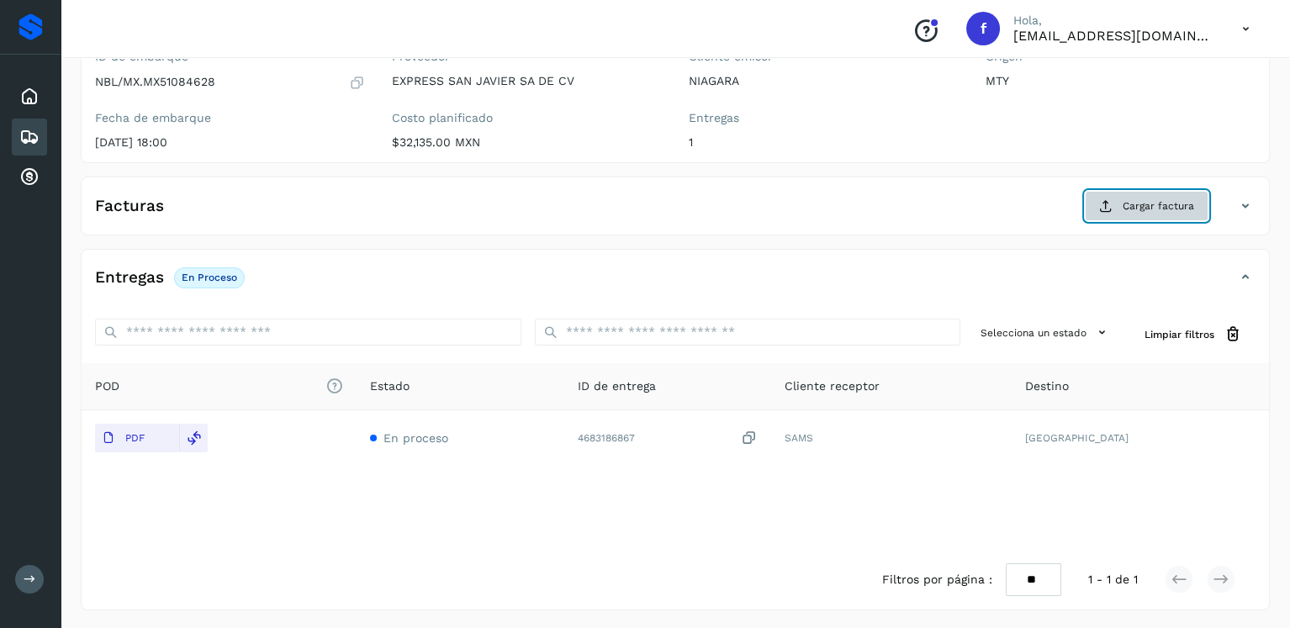
click at [1176, 207] on span "Cargar factura" at bounding box center [1158, 206] width 71 height 15
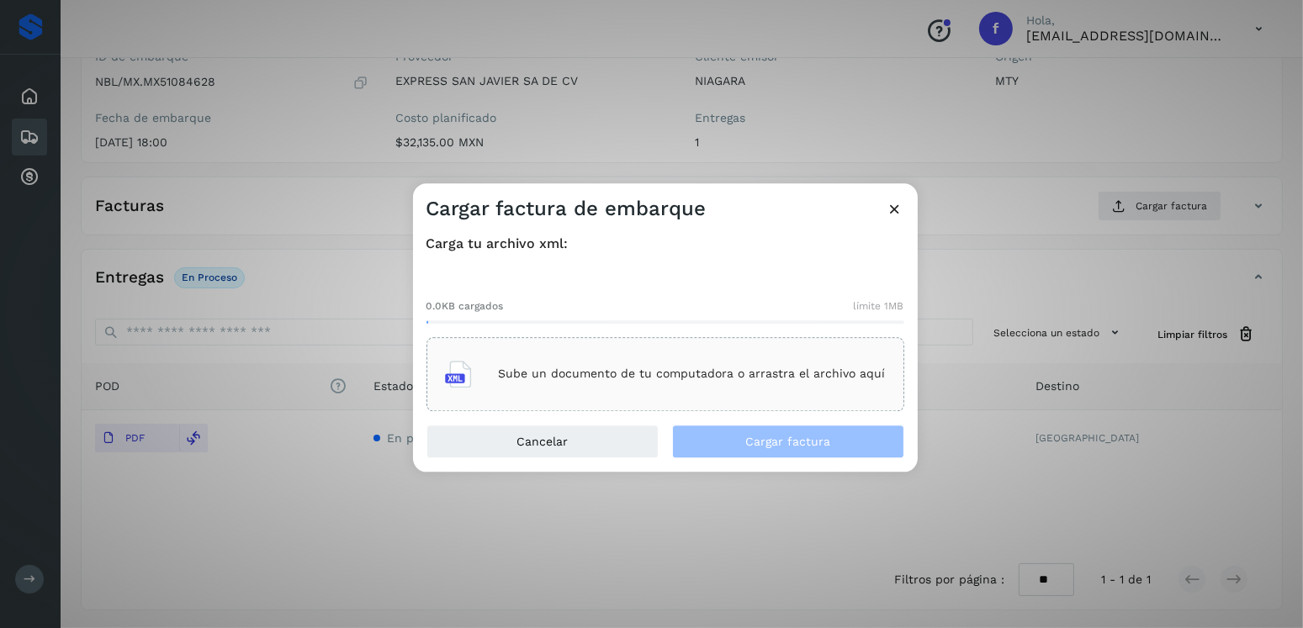
click at [589, 337] on div "Sube un documento de tu computadora o arrastra el archivo aquí" at bounding box center [665, 374] width 478 height 74
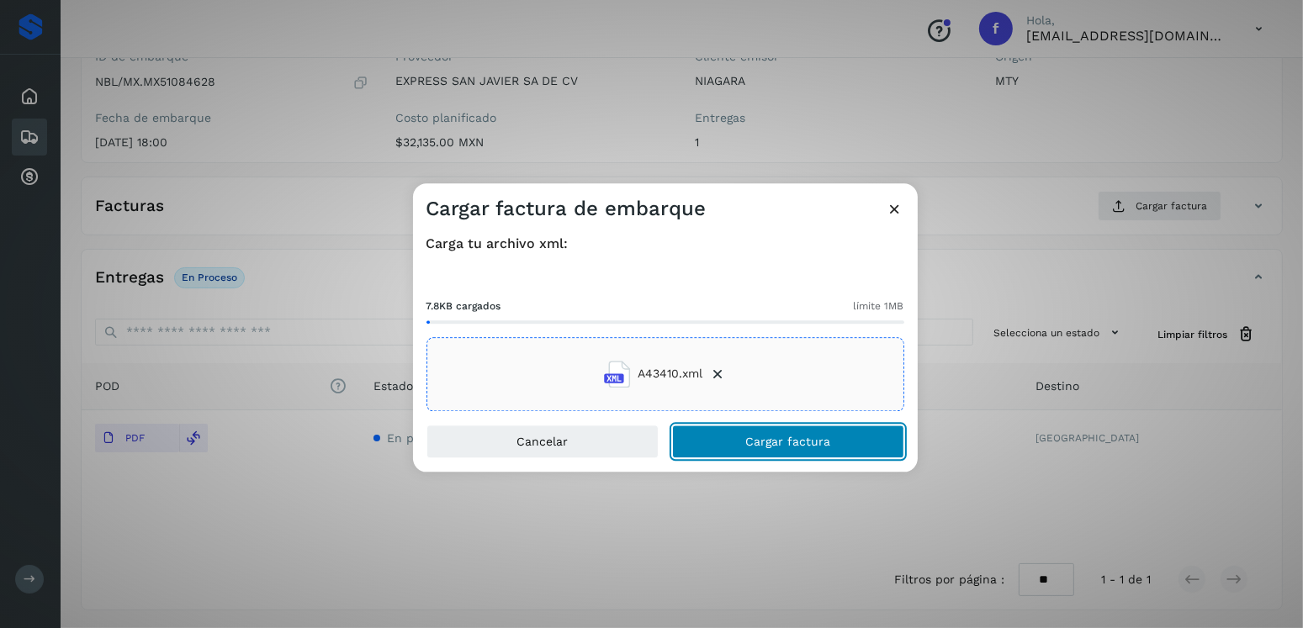
click at [801, 451] on button "Cargar factura" at bounding box center [788, 442] width 232 height 34
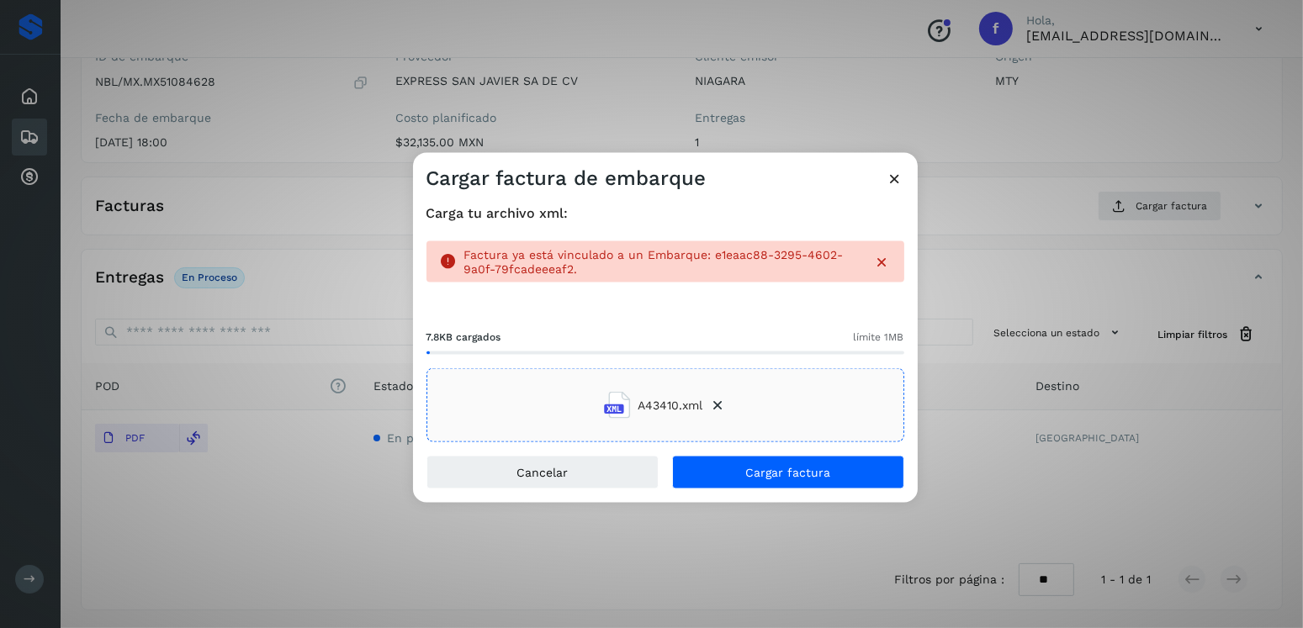
click at [900, 181] on icon at bounding box center [896, 178] width 18 height 18
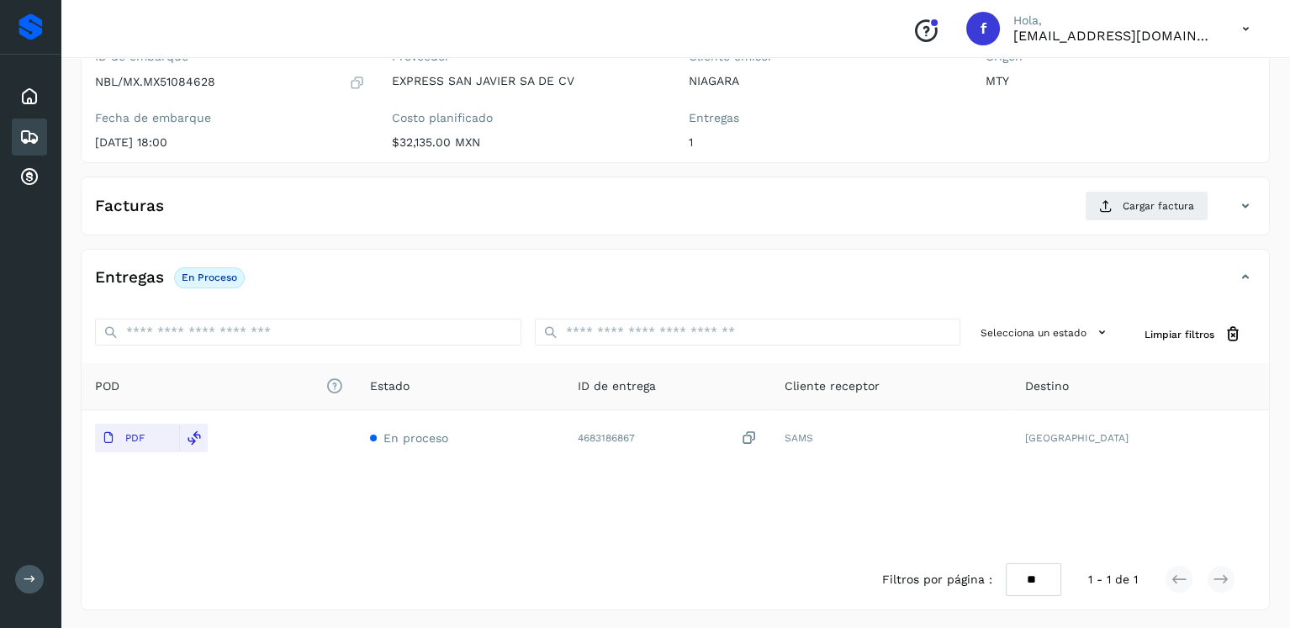
click at [941, 210] on div "Facturas Cargar factura" at bounding box center [659, 206] width 1154 height 30
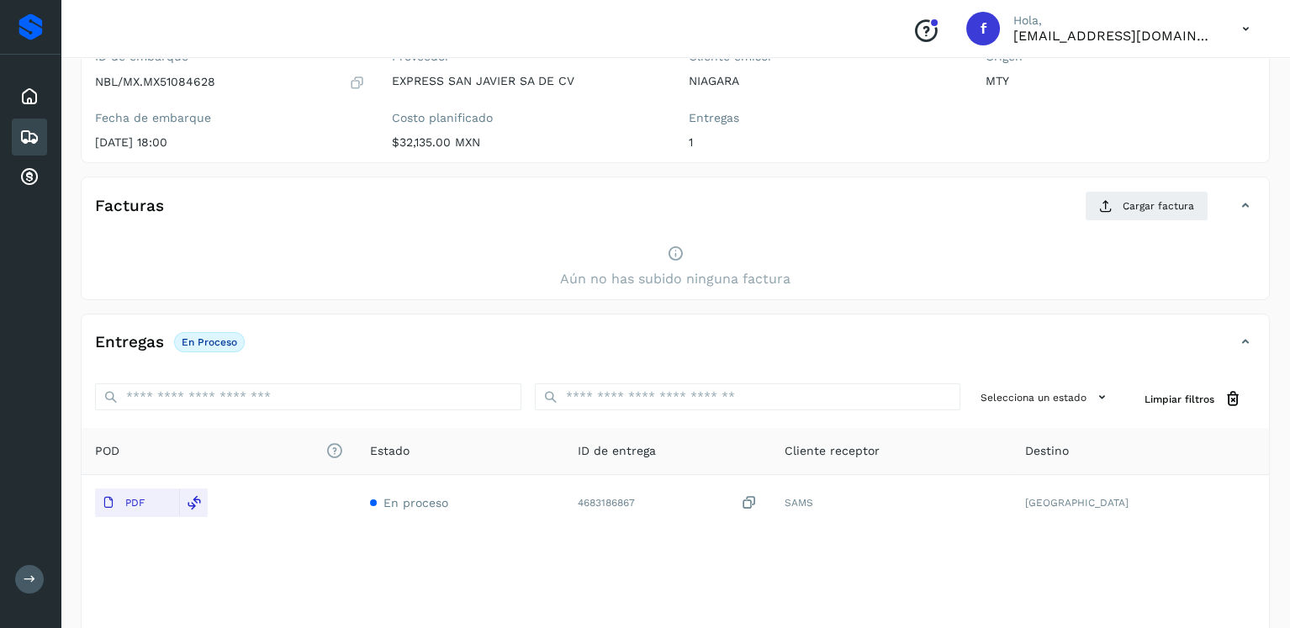
click at [941, 210] on div "Facturas Cargar factura" at bounding box center [659, 206] width 1154 height 30
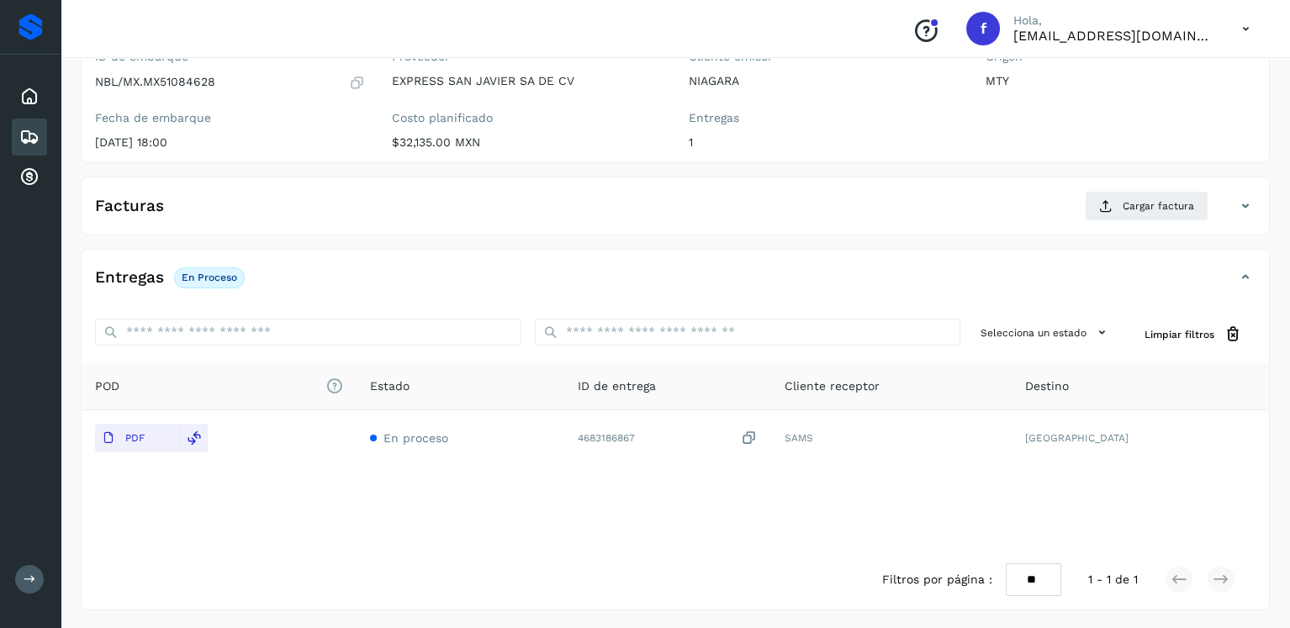
click at [28, 134] on icon at bounding box center [29, 137] width 20 height 20
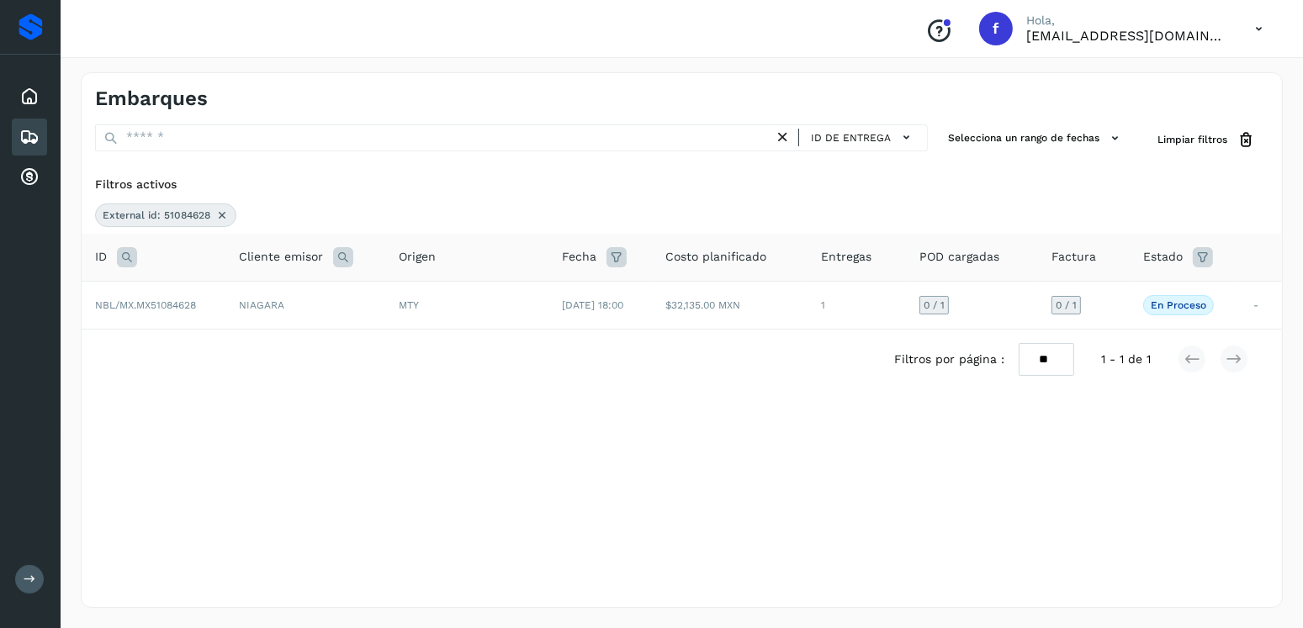
click at [28, 134] on icon at bounding box center [29, 137] width 20 height 20
click at [207, 214] on span "External id: 51084628" at bounding box center [157, 215] width 108 height 15
click at [217, 214] on icon at bounding box center [221, 215] width 13 height 13
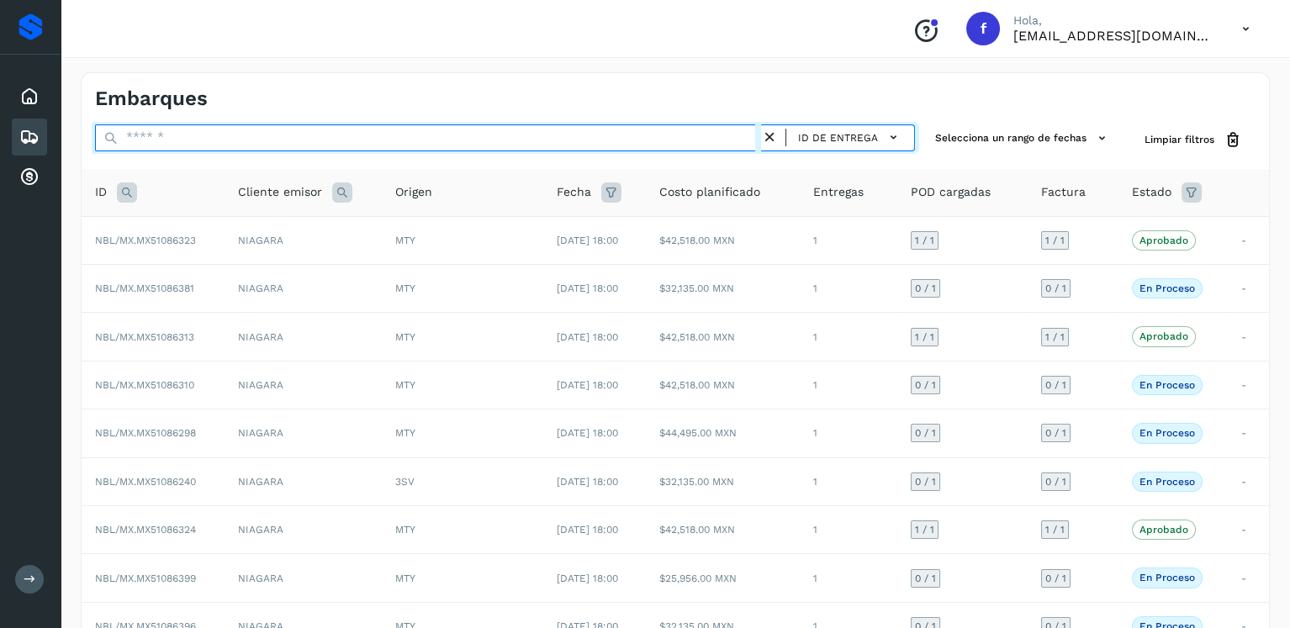
click at [210, 142] on input "text" at bounding box center [428, 137] width 666 height 27
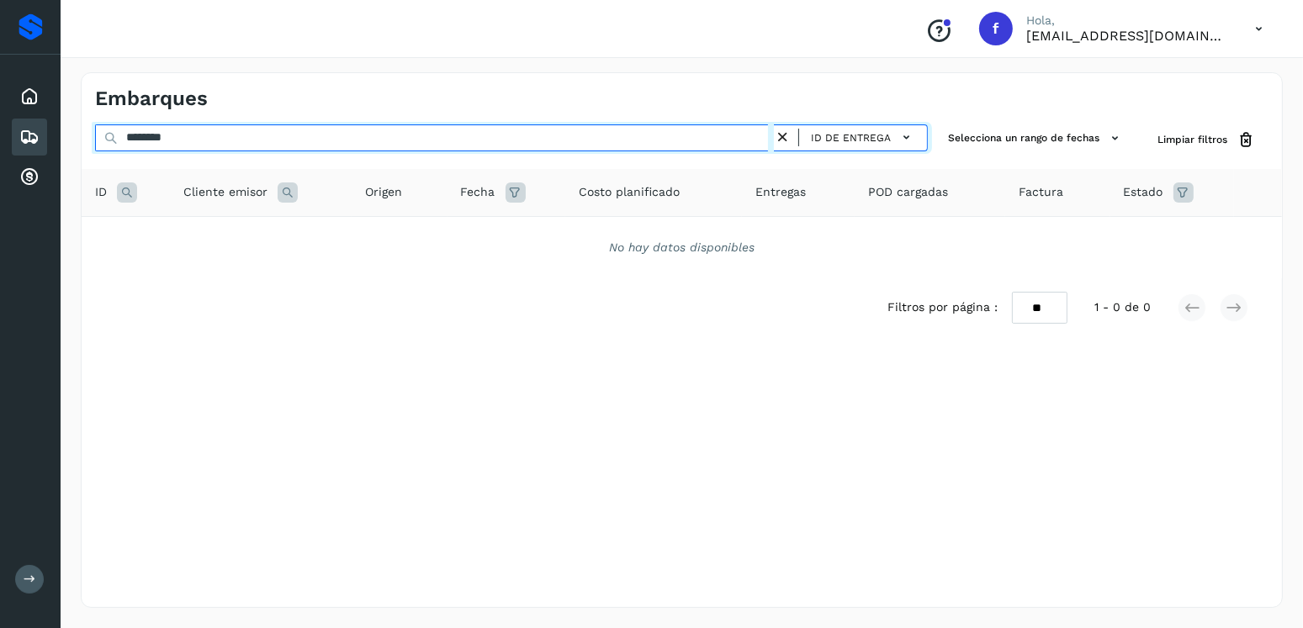
type input "********"
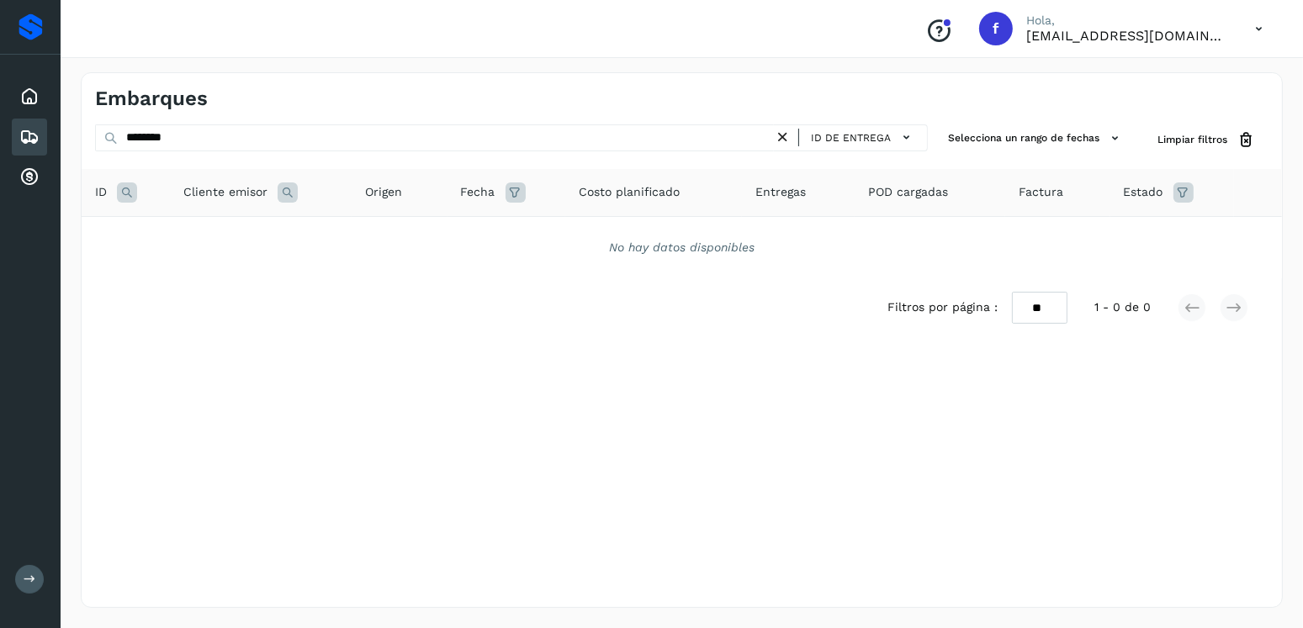
click at [792, 138] on icon at bounding box center [783, 138] width 18 height 18
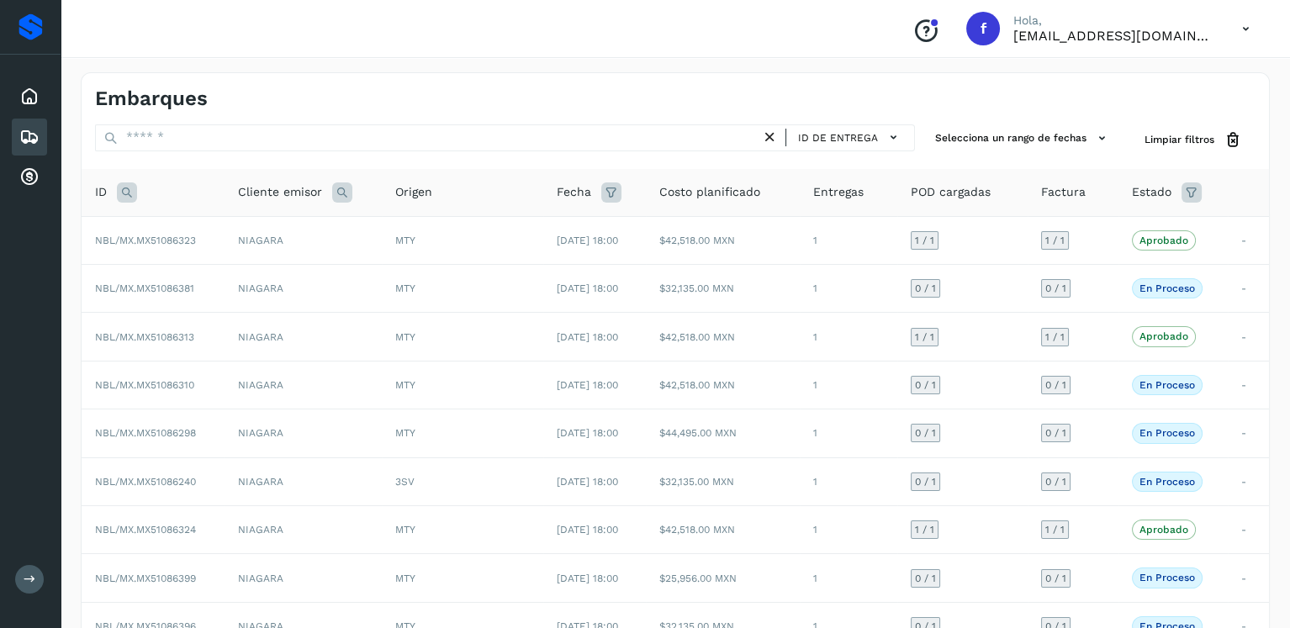
click at [127, 191] on icon at bounding box center [127, 193] width 20 height 20
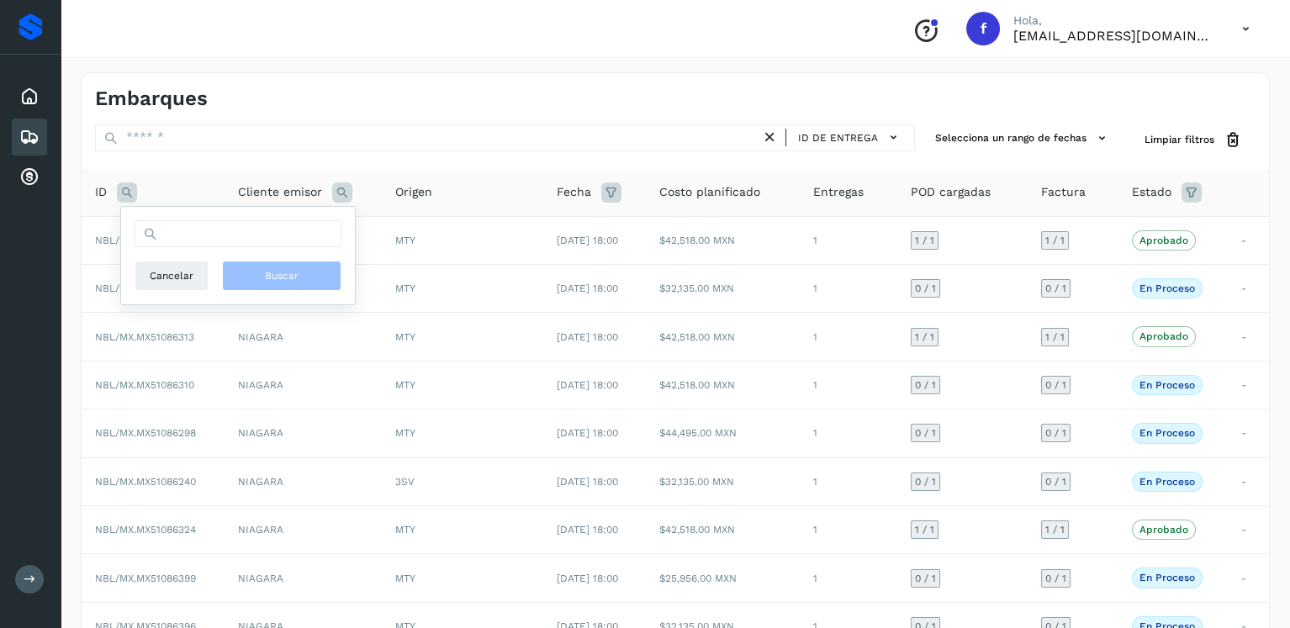
click at [686, 161] on div "ID de entrega Selecciona un rango de fechas Selects date range for when the loa…" at bounding box center [676, 455] width 1188 height 662
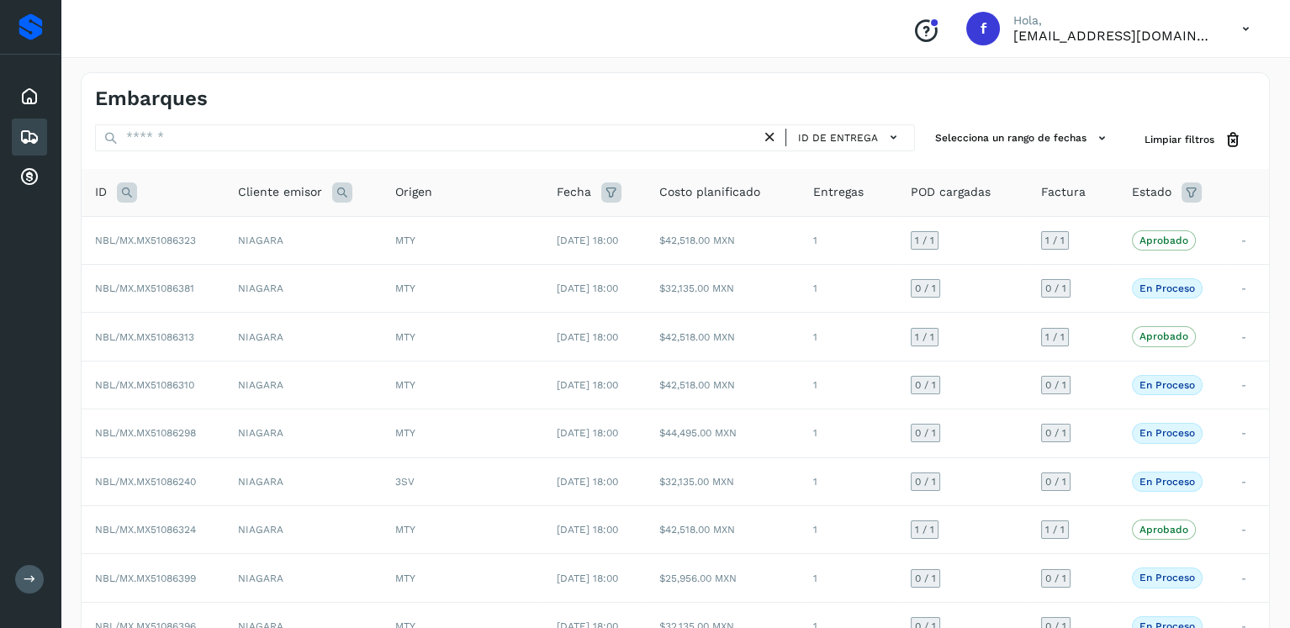
click at [127, 191] on icon at bounding box center [127, 193] width 20 height 20
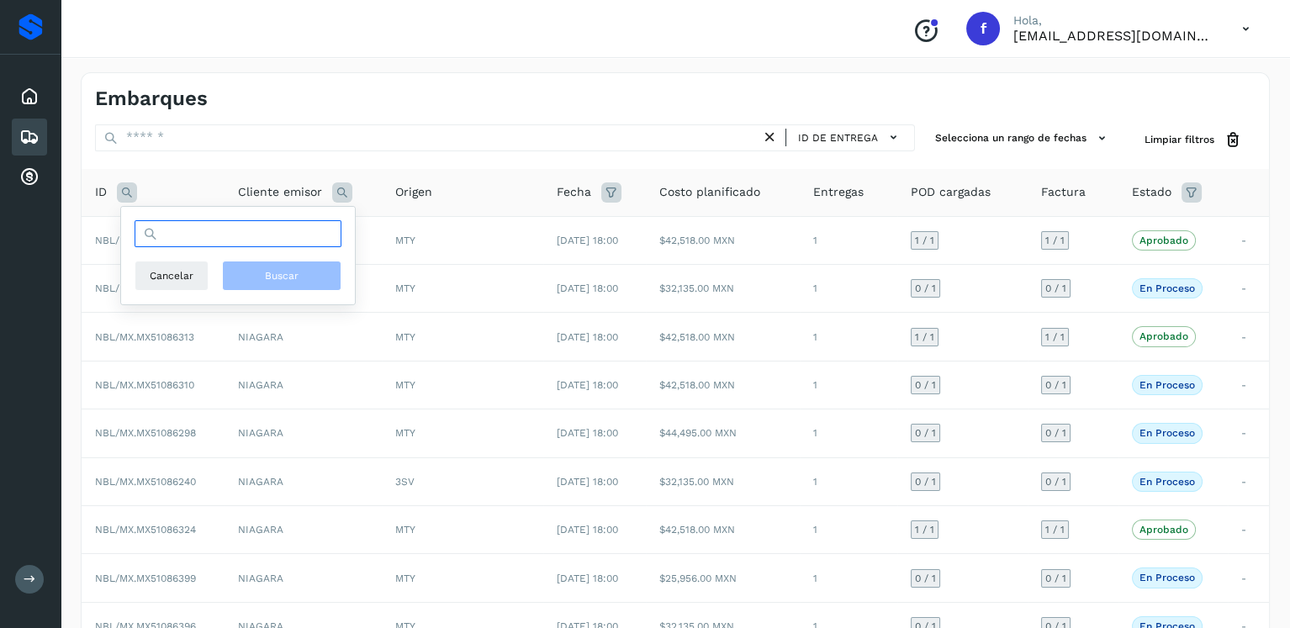
drag, startPoint x: 240, startPoint y: 228, endPoint x: 258, endPoint y: 207, distance: 28.0
click at [240, 228] on input "text" at bounding box center [238, 233] width 207 height 27
type input "********"
click at [292, 274] on span "Buscar" at bounding box center [282, 275] width 34 height 15
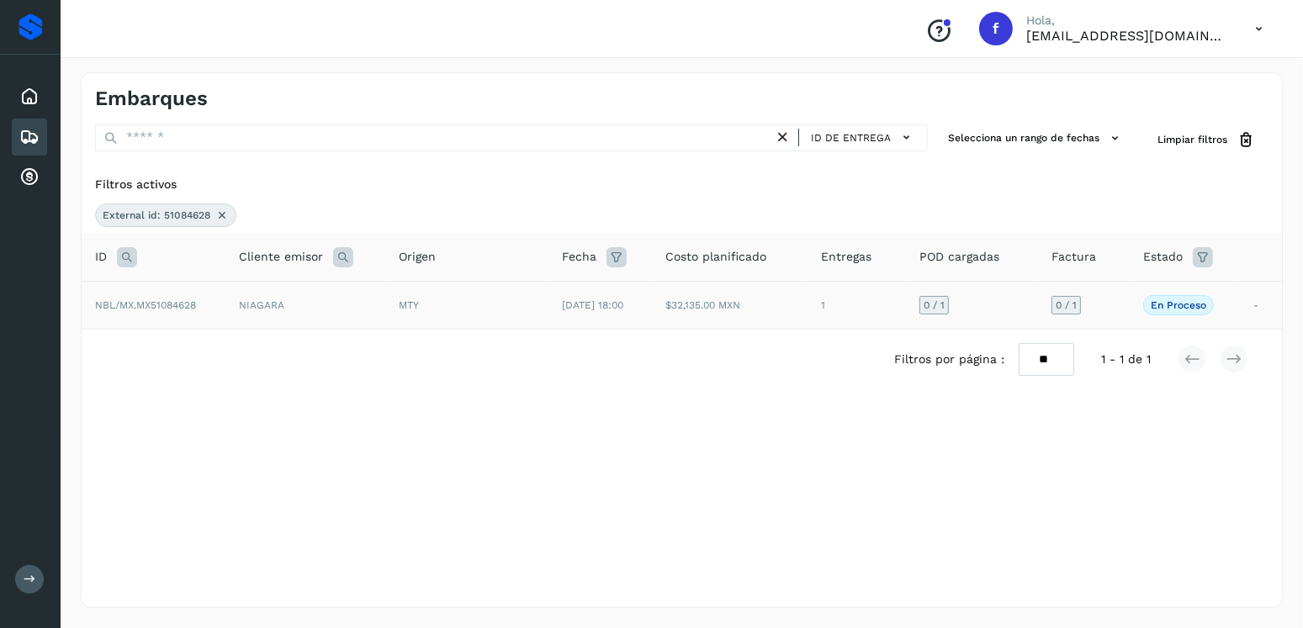
click at [468, 317] on td "MTY" at bounding box center [466, 305] width 163 height 48
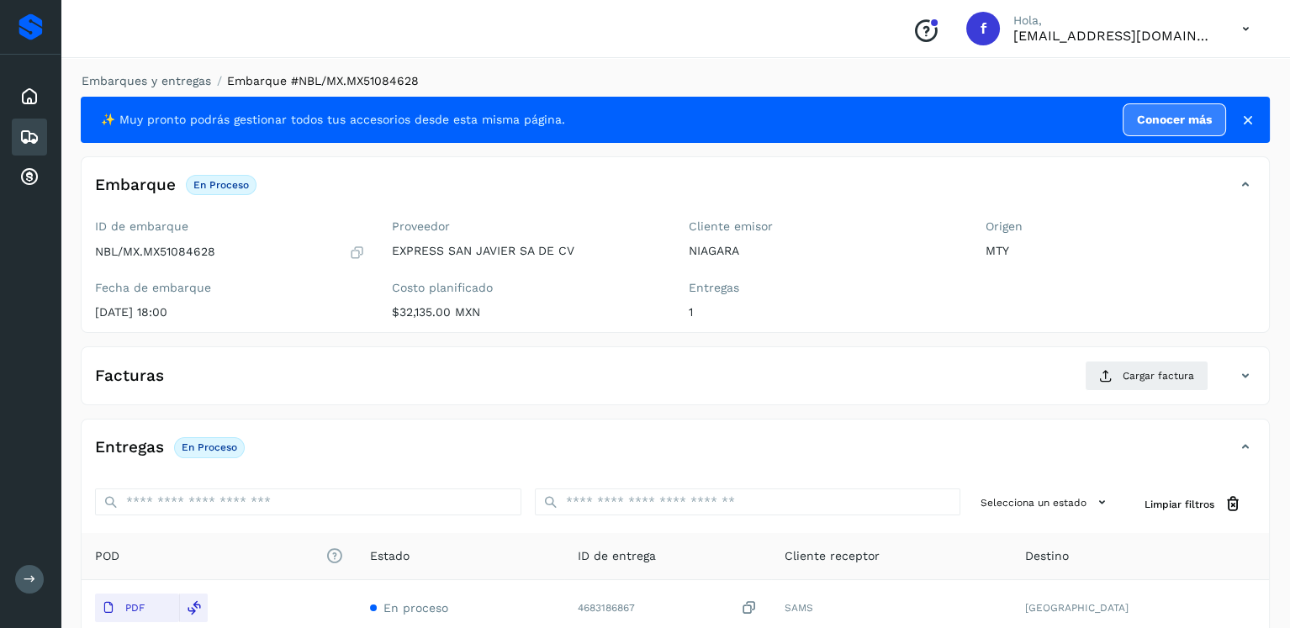
scroll to position [170, 0]
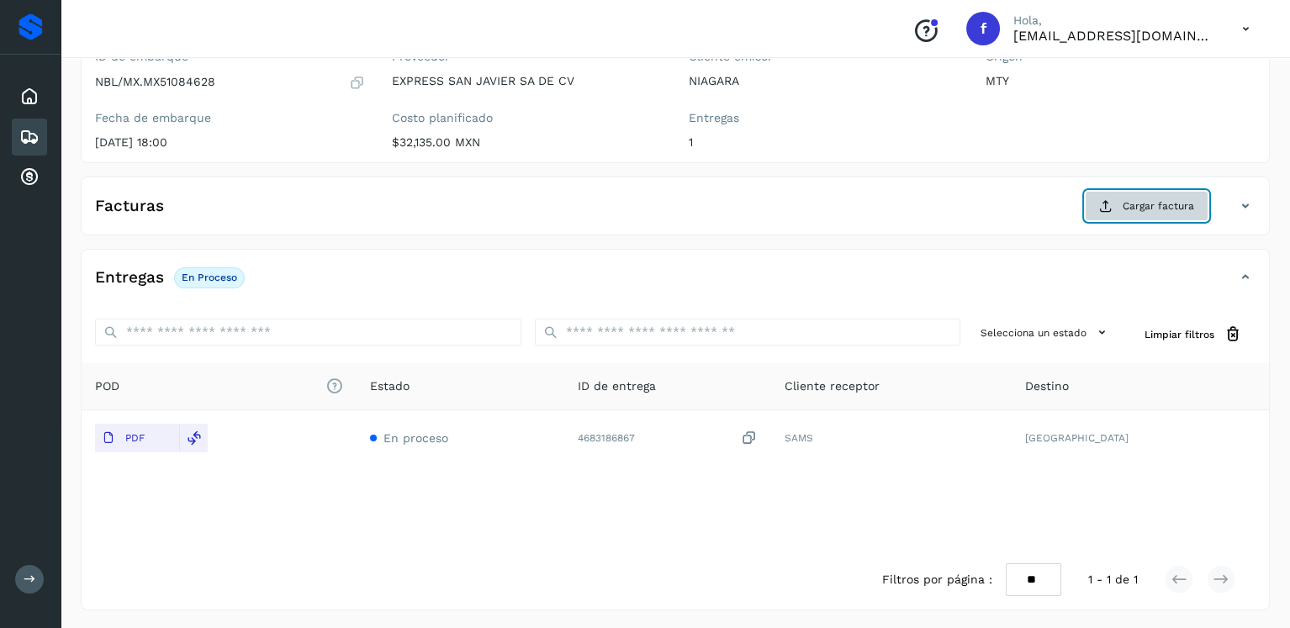
click at [1141, 213] on button "Cargar factura" at bounding box center [1147, 206] width 124 height 30
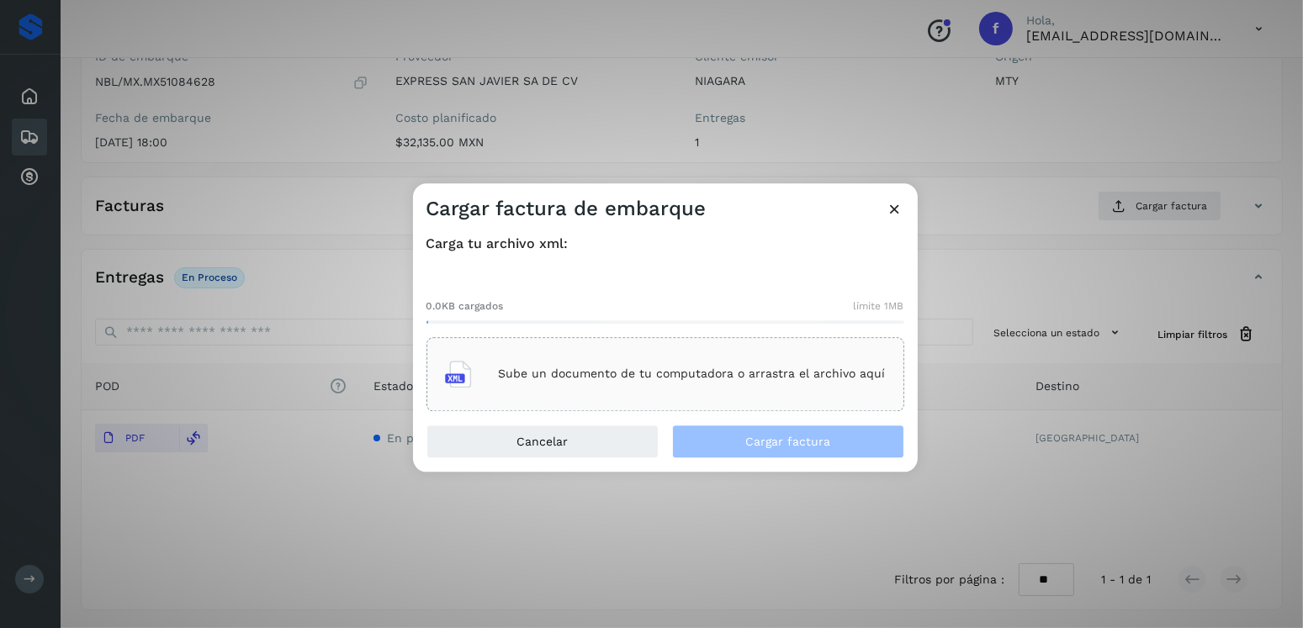
click at [687, 372] on p "Sube un documento de tu computadora o arrastra el archivo aquí" at bounding box center [692, 375] width 387 height 14
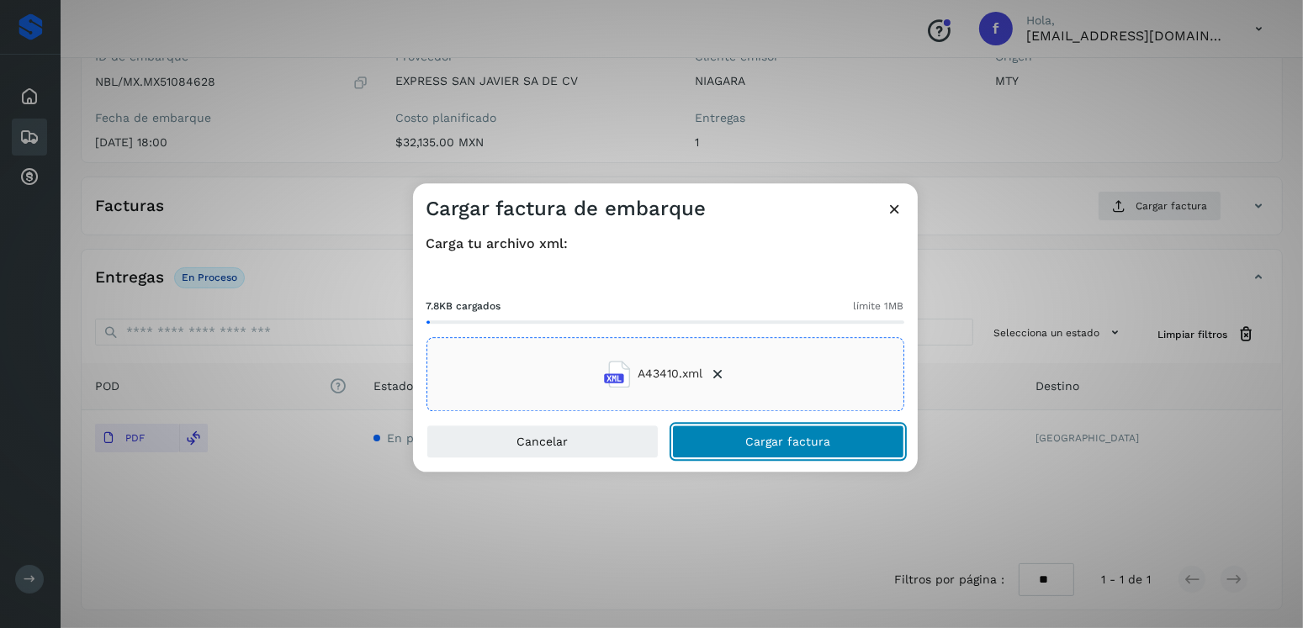
click at [781, 443] on span "Cargar factura" at bounding box center [787, 442] width 85 height 12
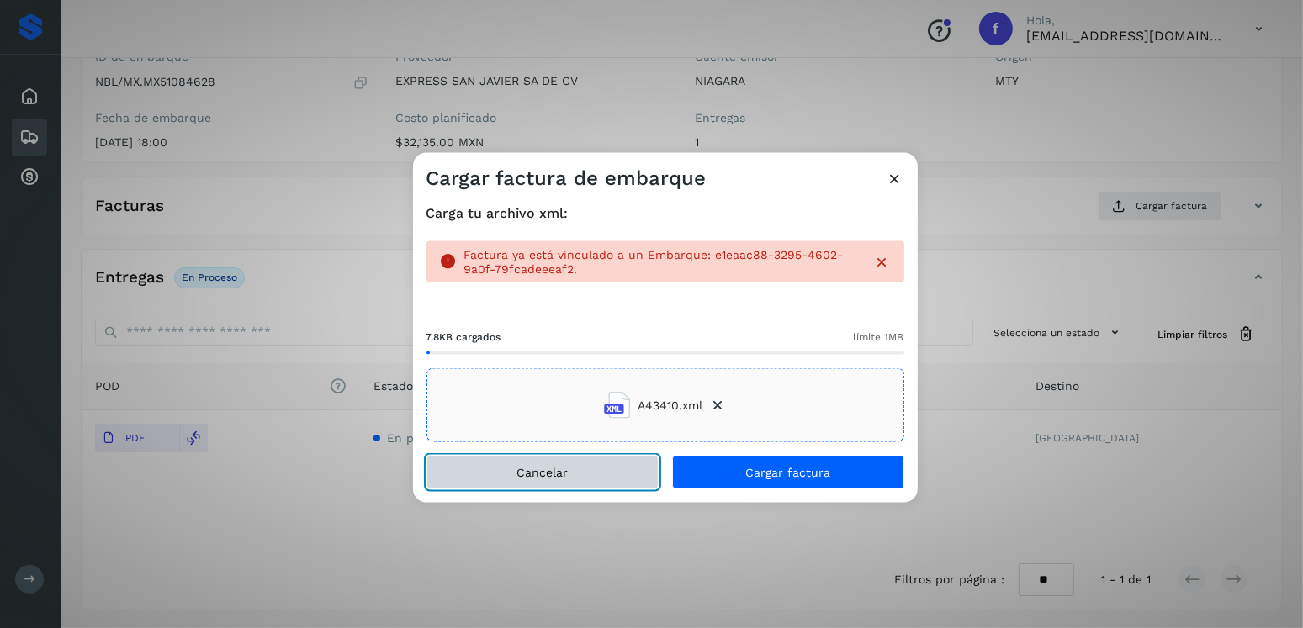
click at [531, 481] on button "Cancelar" at bounding box center [542, 473] width 232 height 34
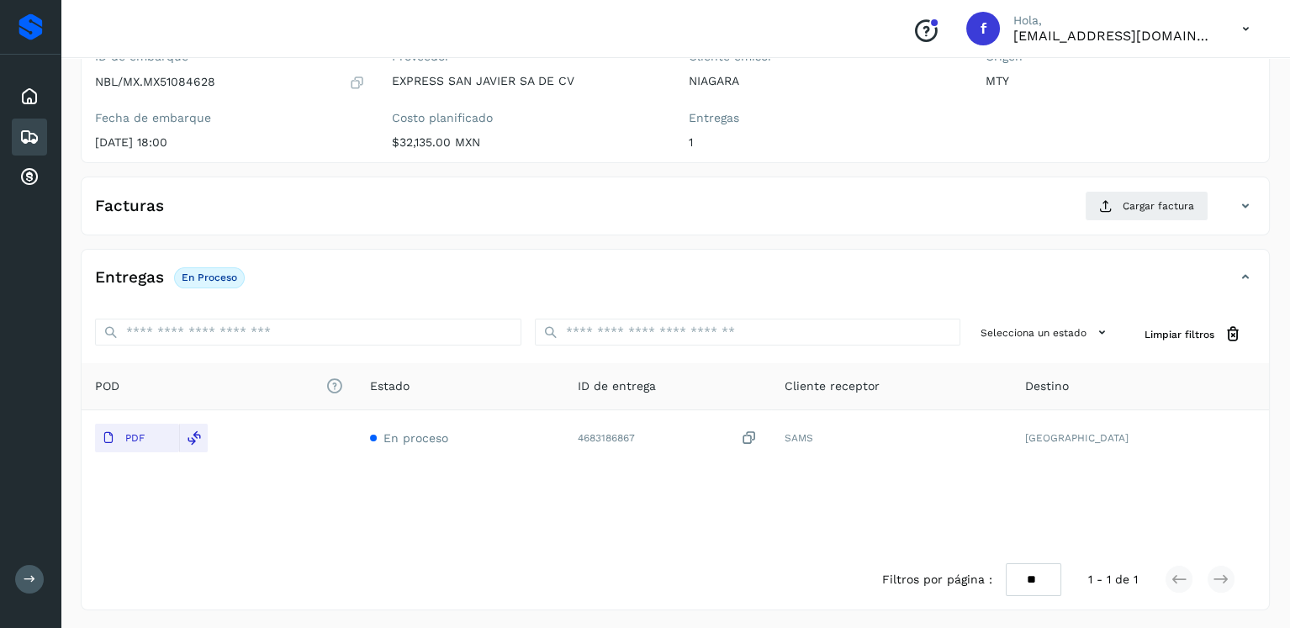
scroll to position [0, 0]
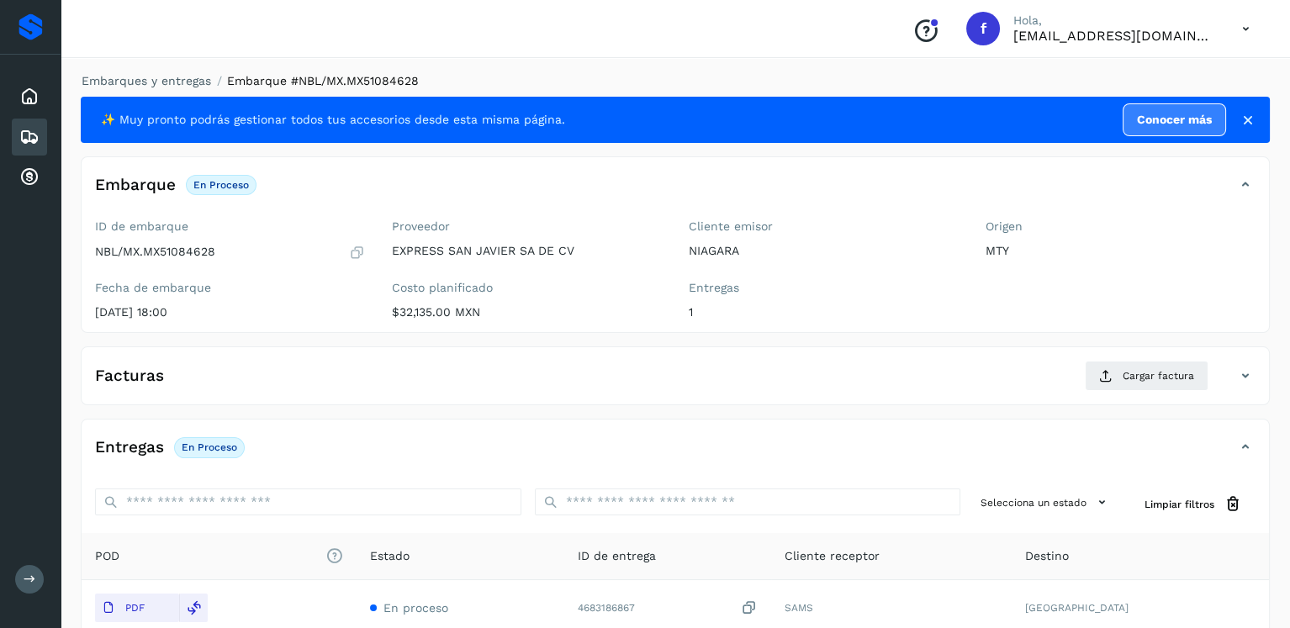
click at [350, 246] on icon at bounding box center [357, 252] width 16 height 17
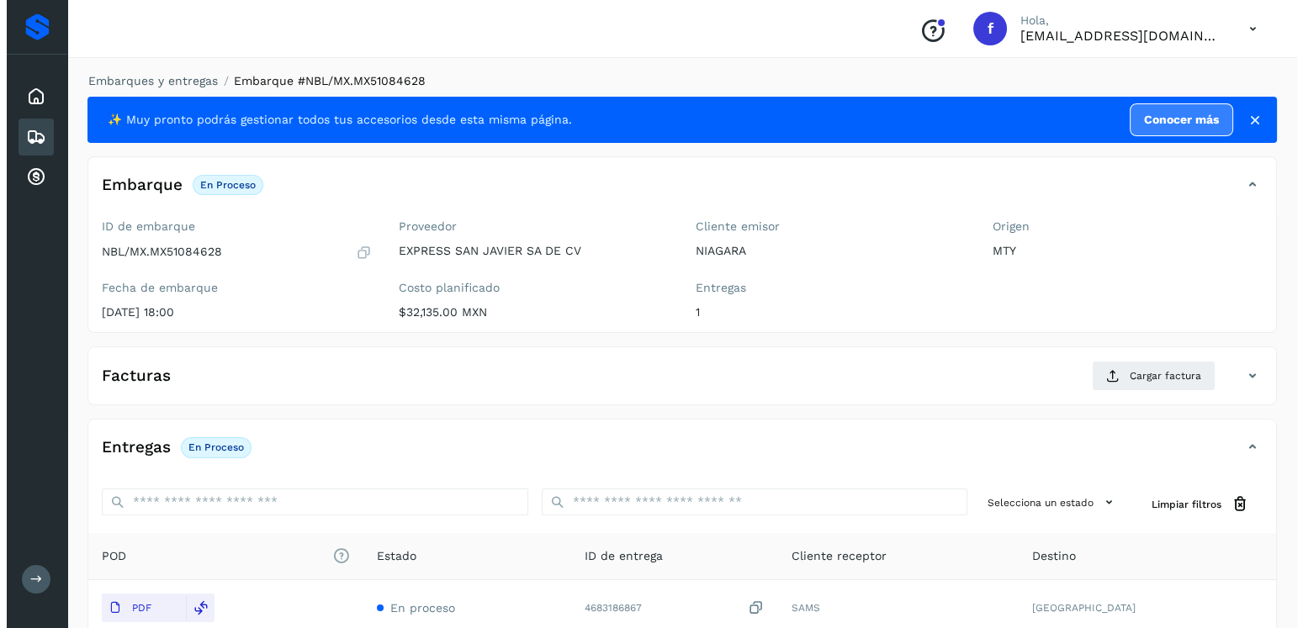
scroll to position [170, 0]
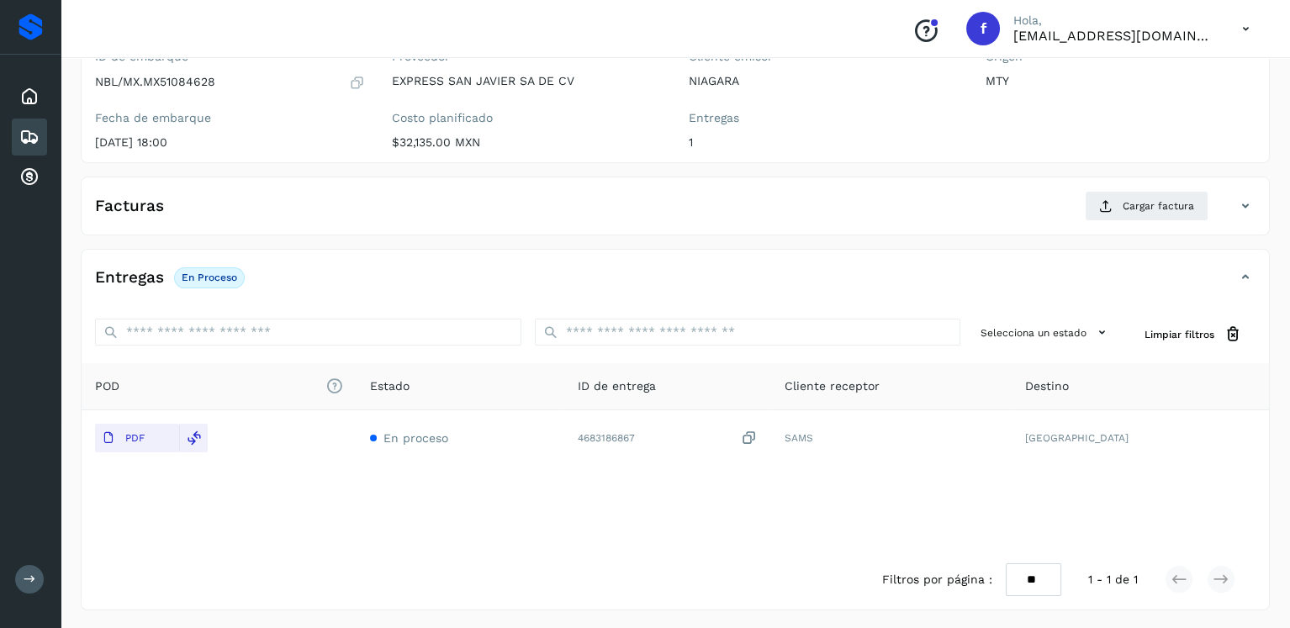
click at [350, 82] on icon at bounding box center [357, 82] width 16 height 17
click at [627, 564] on div "Filtros por página : ** ** ** 1 - 1 de 1" at bounding box center [676, 580] width 1188 height 60
click at [1110, 209] on icon at bounding box center [1105, 205] width 13 height 13
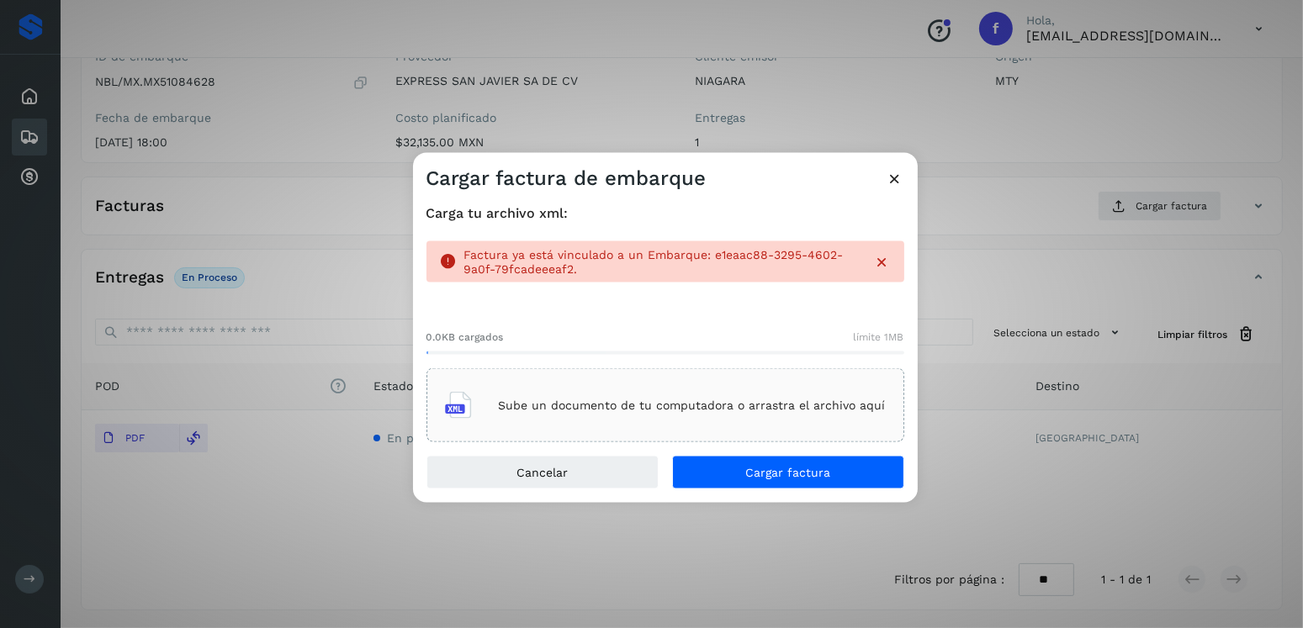
click at [883, 259] on icon at bounding box center [882, 261] width 17 height 17
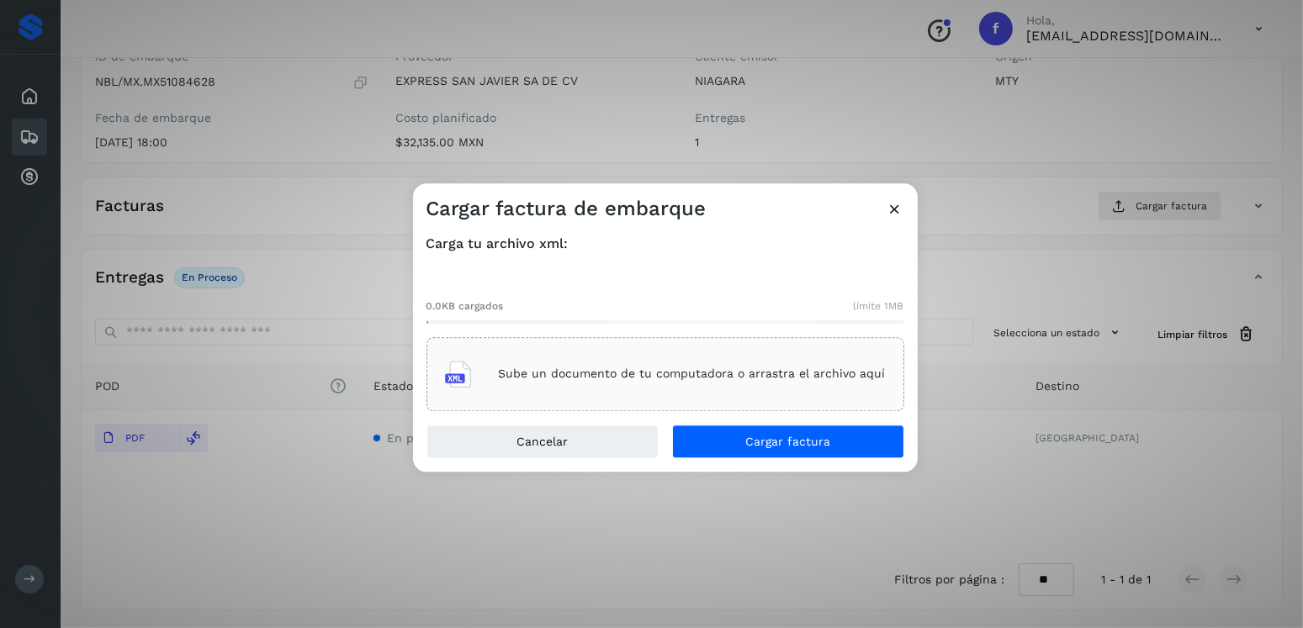
click at [774, 343] on div "Sube un documento de tu computadora o arrastra el archivo aquí" at bounding box center [665, 374] width 478 height 74
click at [771, 414] on div "Carga tu archivo xml: 7.8KB cargados límite 1MB A43410.xml" at bounding box center [665, 323] width 505 height 203
click at [778, 421] on div "Carga tu archivo xml: 7.8KB cargados límite 1MB A43410.xml" at bounding box center [665, 323] width 505 height 203
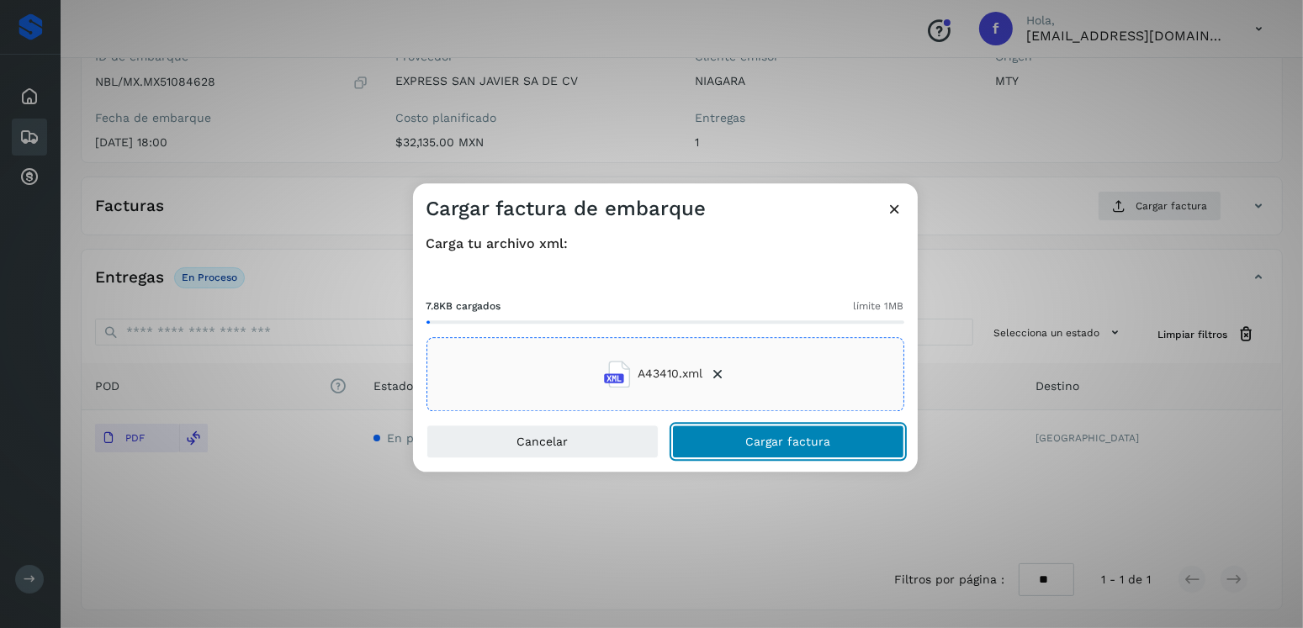
click at [780, 430] on button "Cargar factura" at bounding box center [788, 442] width 232 height 34
